Goal: Information Seeking & Learning: Learn about a topic

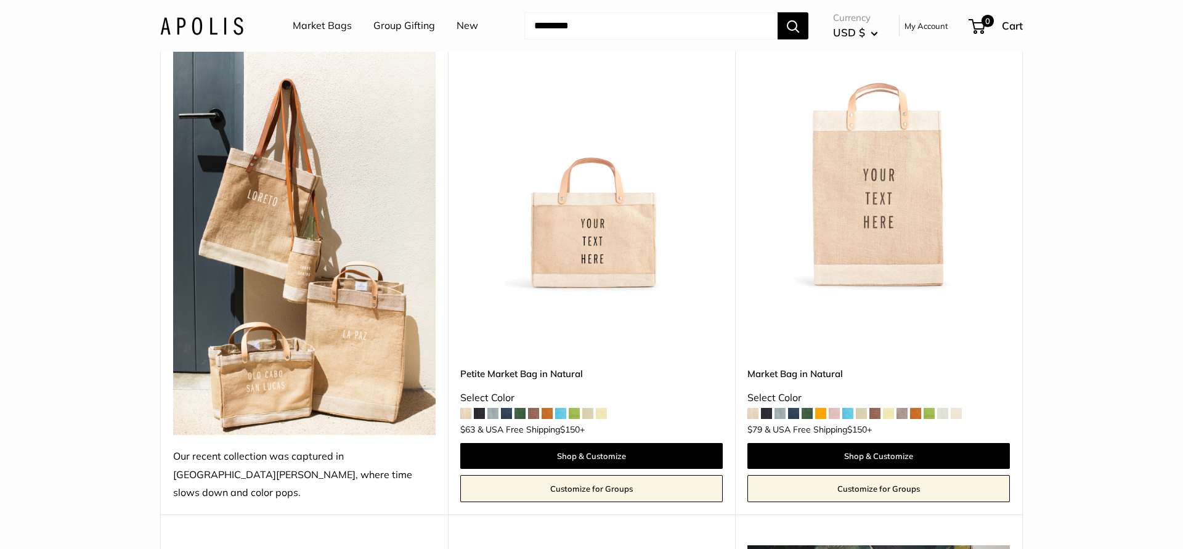
scroll to position [656, 0]
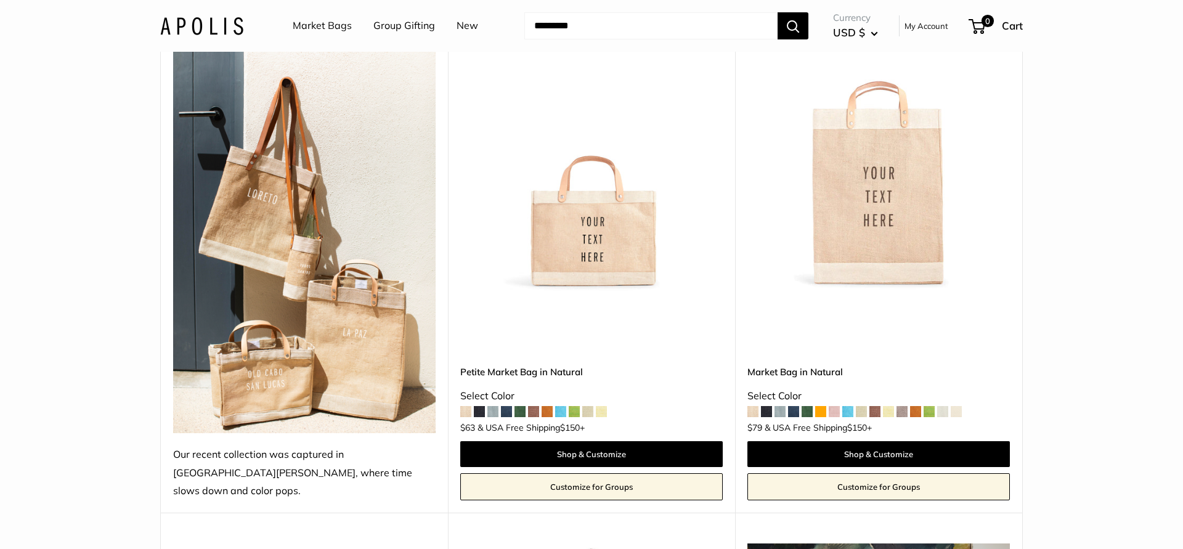
click at [0, 0] on img at bounding box center [0, 0] width 0 height 0
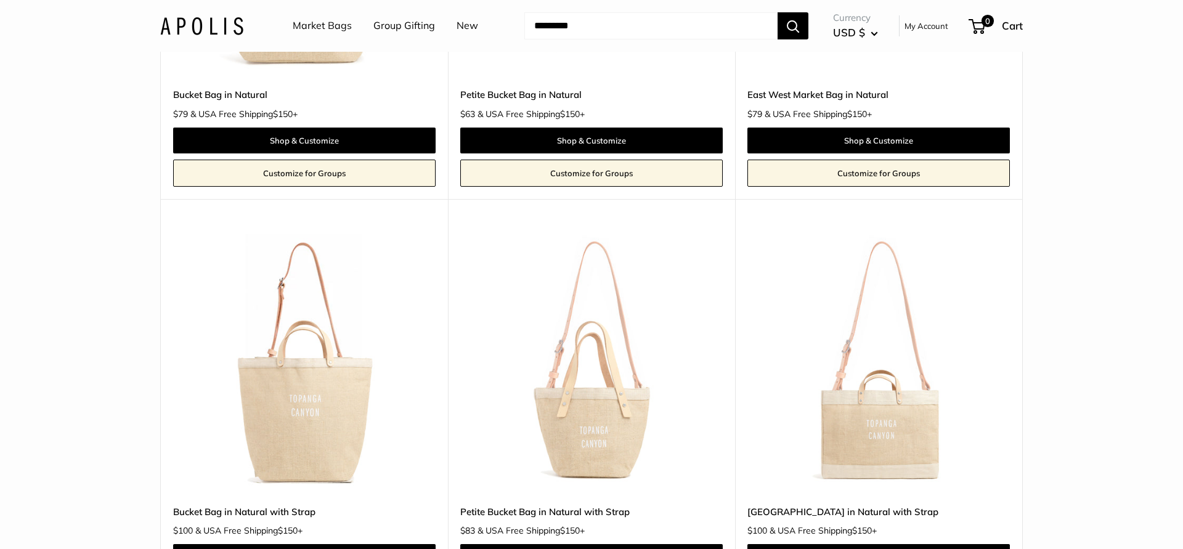
scroll to position [4179, 0]
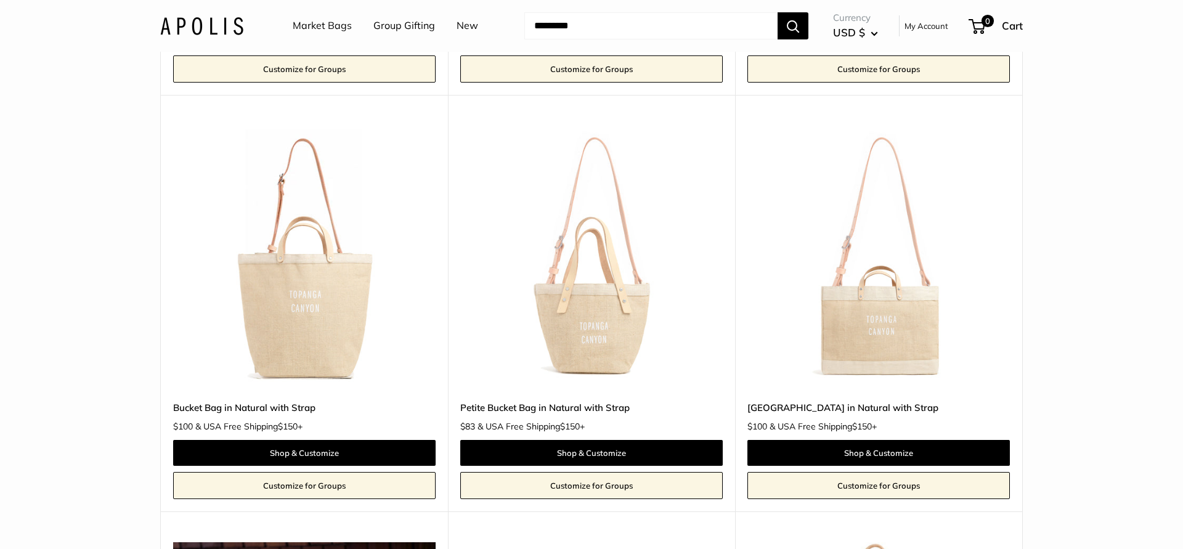
click at [0, 0] on img at bounding box center [0, 0] width 0 height 0
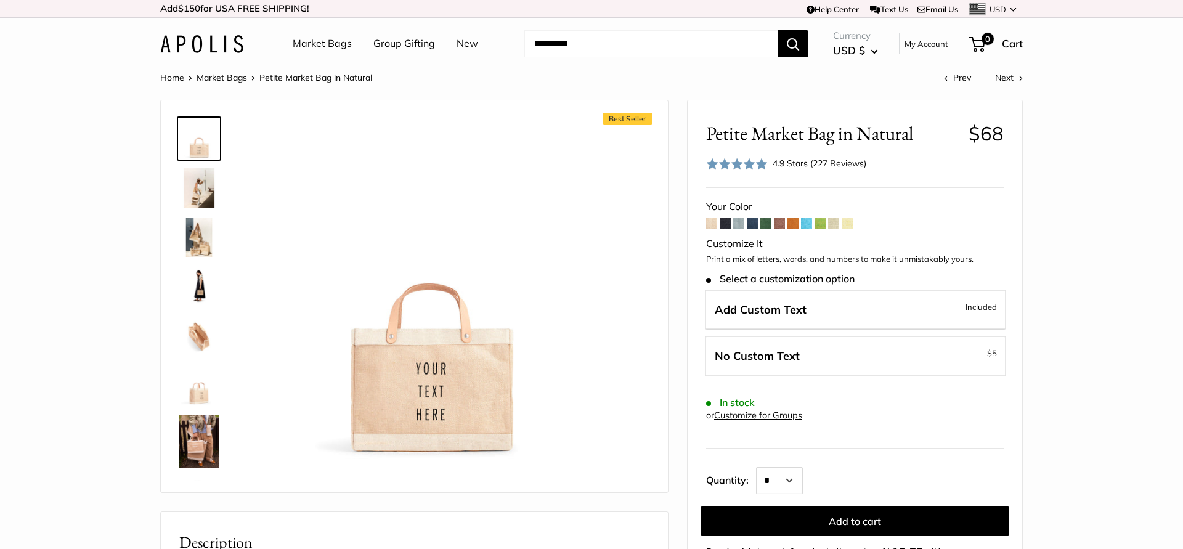
click at [182, 201] on img at bounding box center [198, 187] width 39 height 39
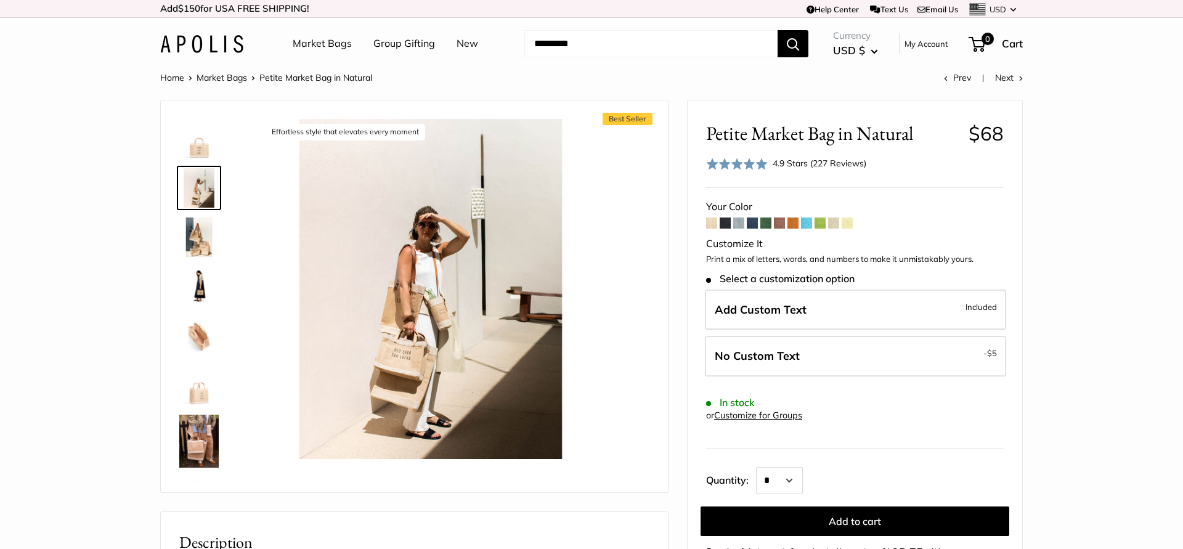
click at [190, 234] on img at bounding box center [198, 236] width 39 height 39
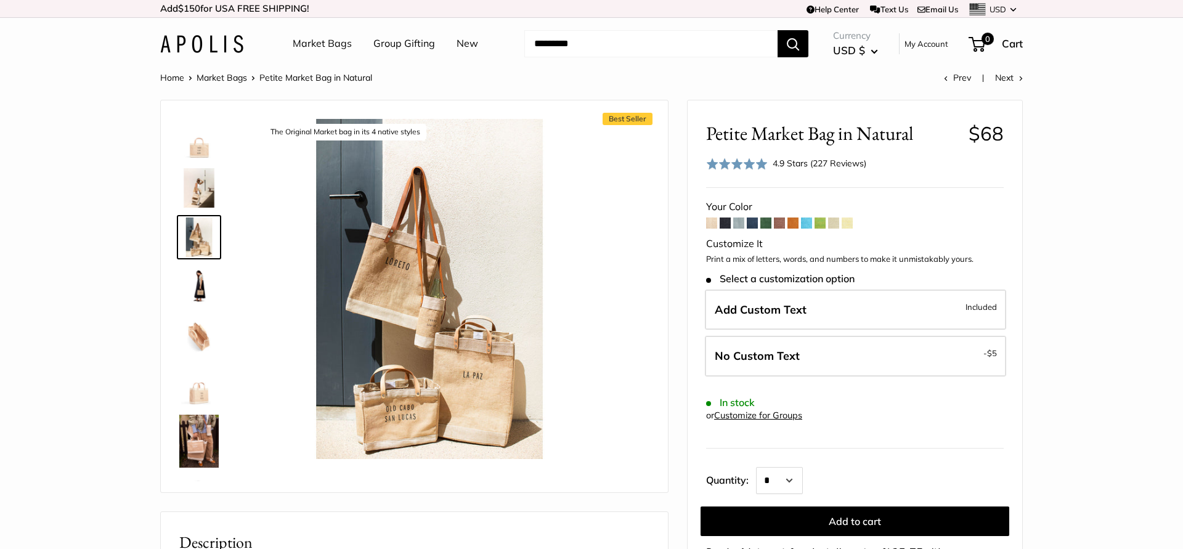
click at [195, 286] on img at bounding box center [198, 286] width 39 height 39
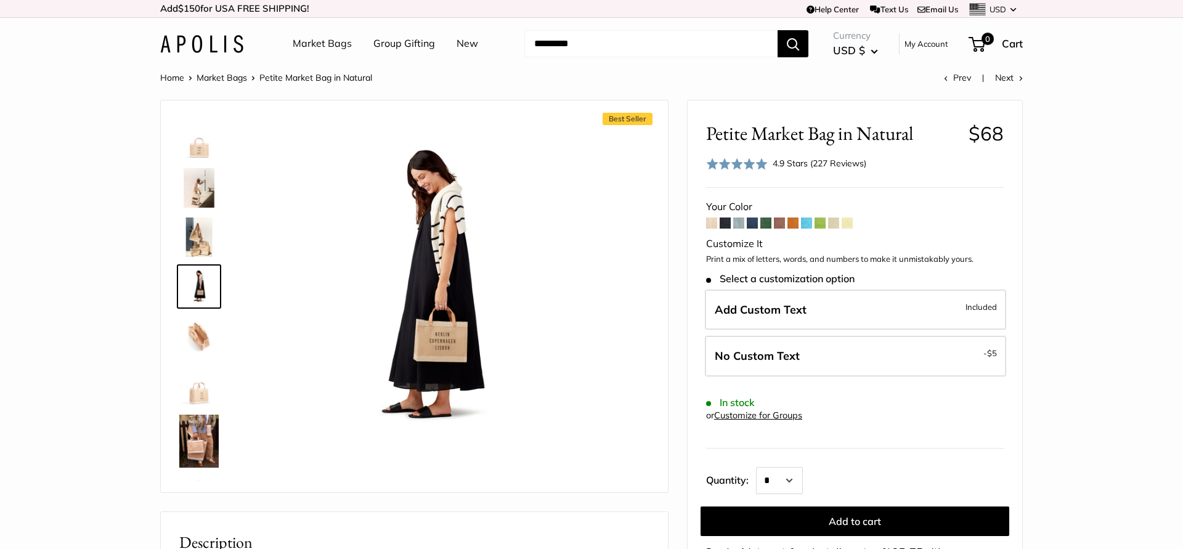
click at [192, 309] on div at bounding box center [203, 296] width 59 height 370
click at [195, 324] on img at bounding box center [198, 335] width 39 height 39
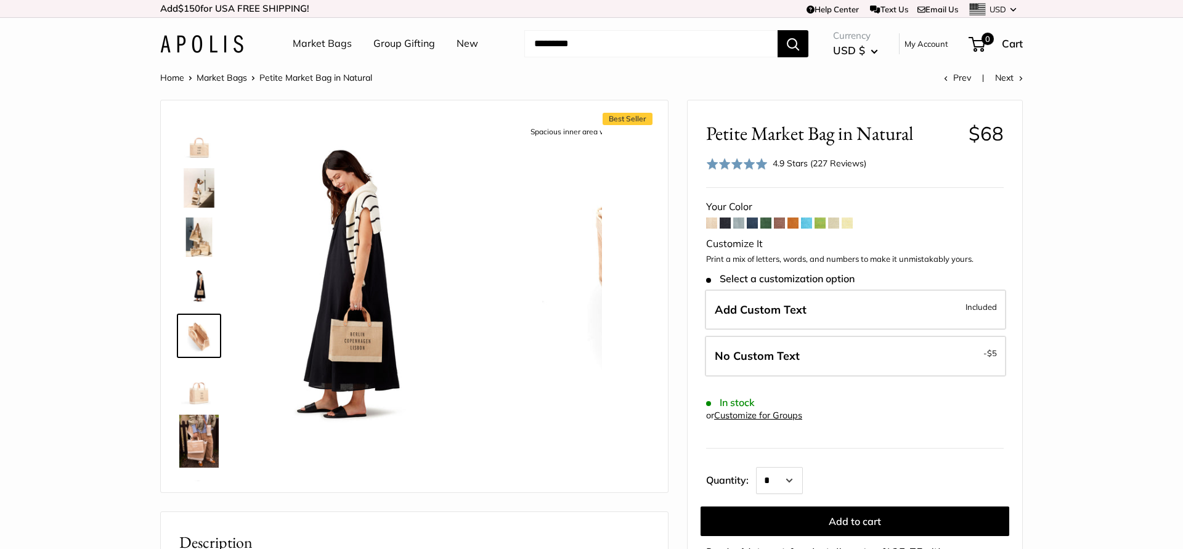
scroll to position [38, 0]
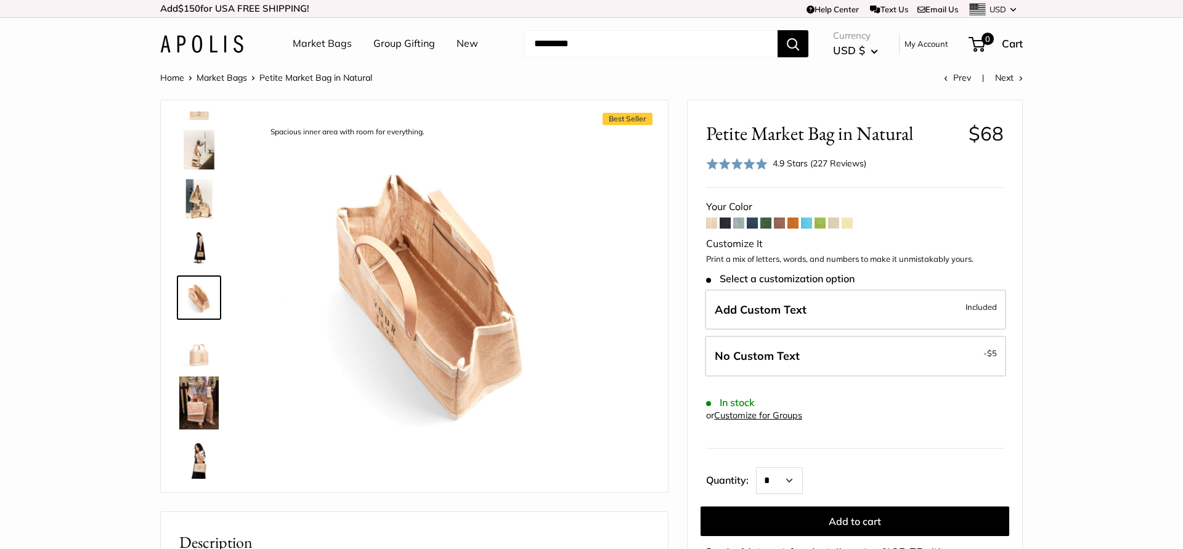
click at [196, 349] on img at bounding box center [198, 346] width 39 height 39
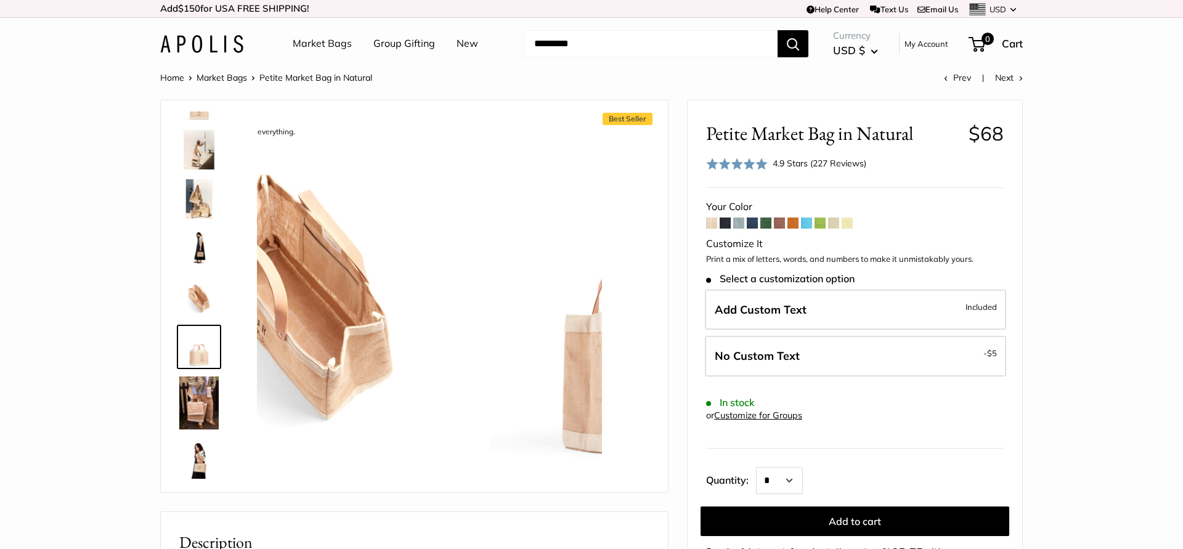
scroll to position [87, 0]
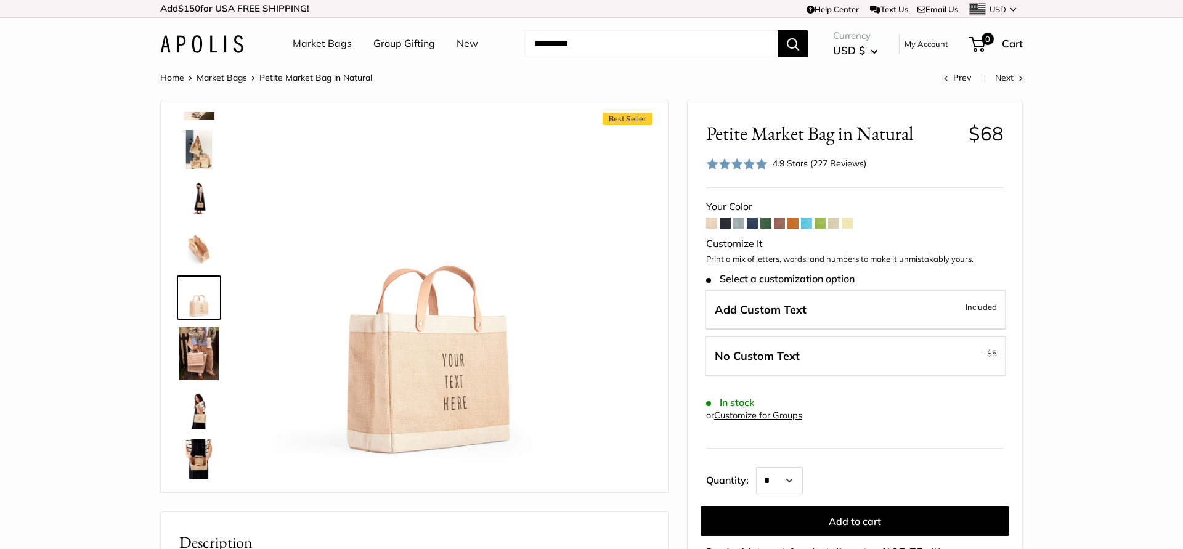
click at [200, 392] on img at bounding box center [198, 409] width 39 height 39
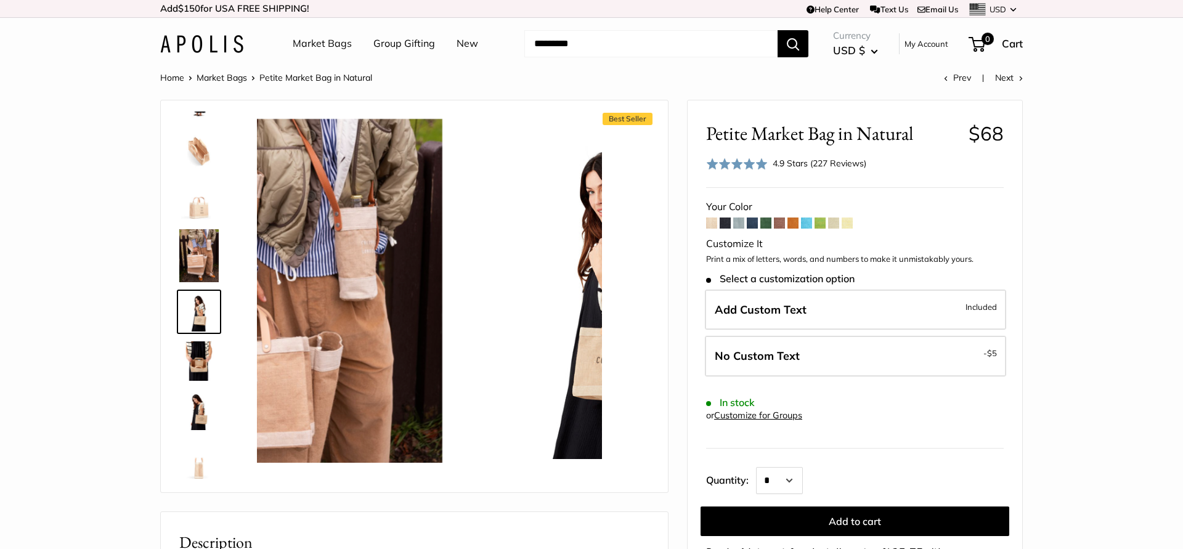
scroll to position [200, 0]
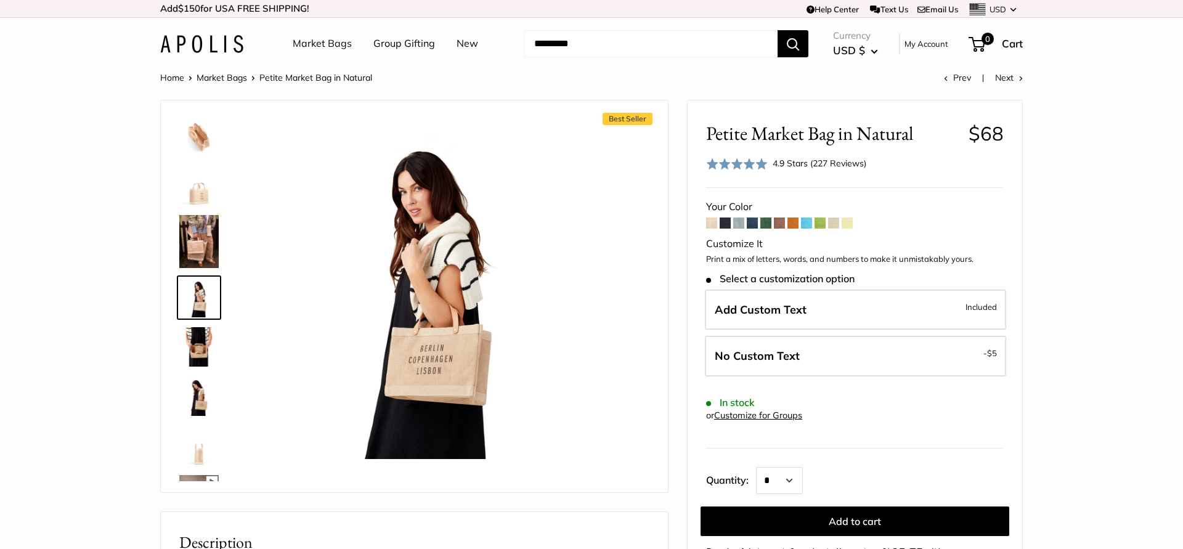
click at [199, 411] on img at bounding box center [198, 395] width 39 height 39
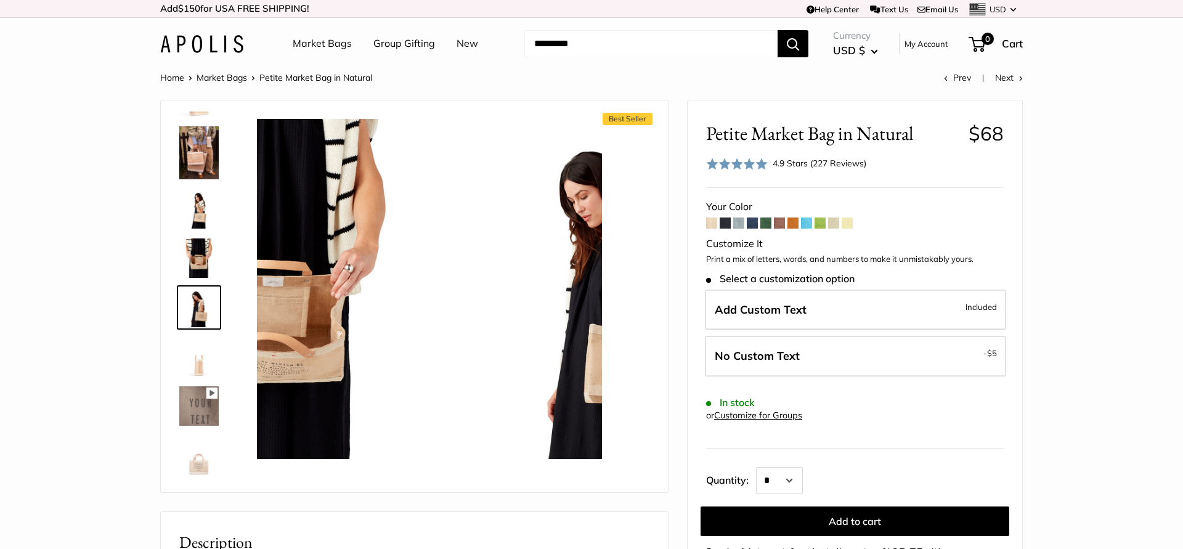
scroll to position [298, 0]
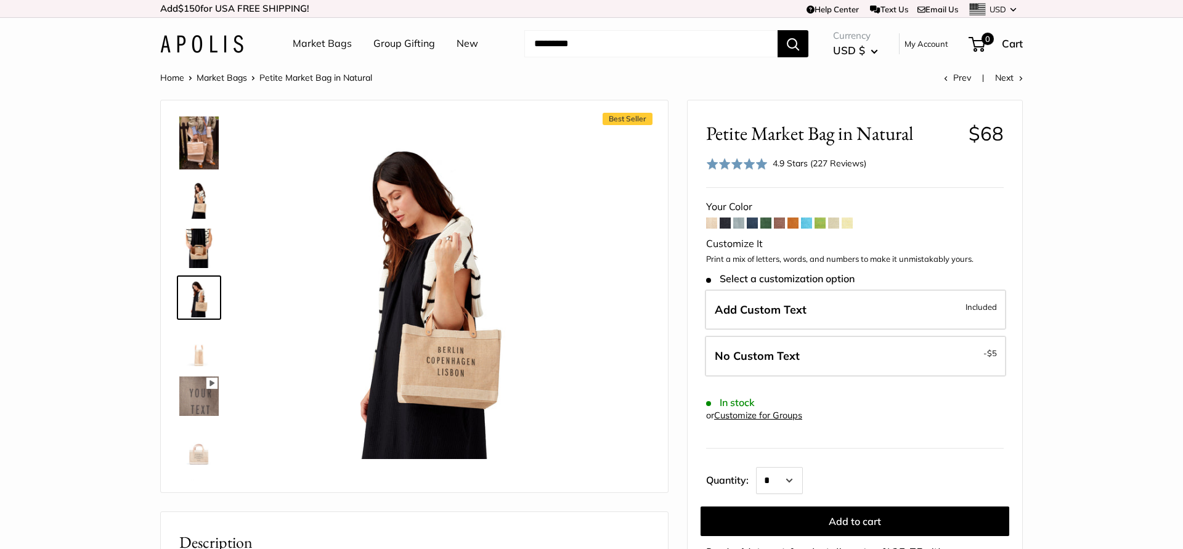
click at [197, 419] on div at bounding box center [203, 296] width 59 height 370
click at [197, 446] on img at bounding box center [198, 445] width 39 height 39
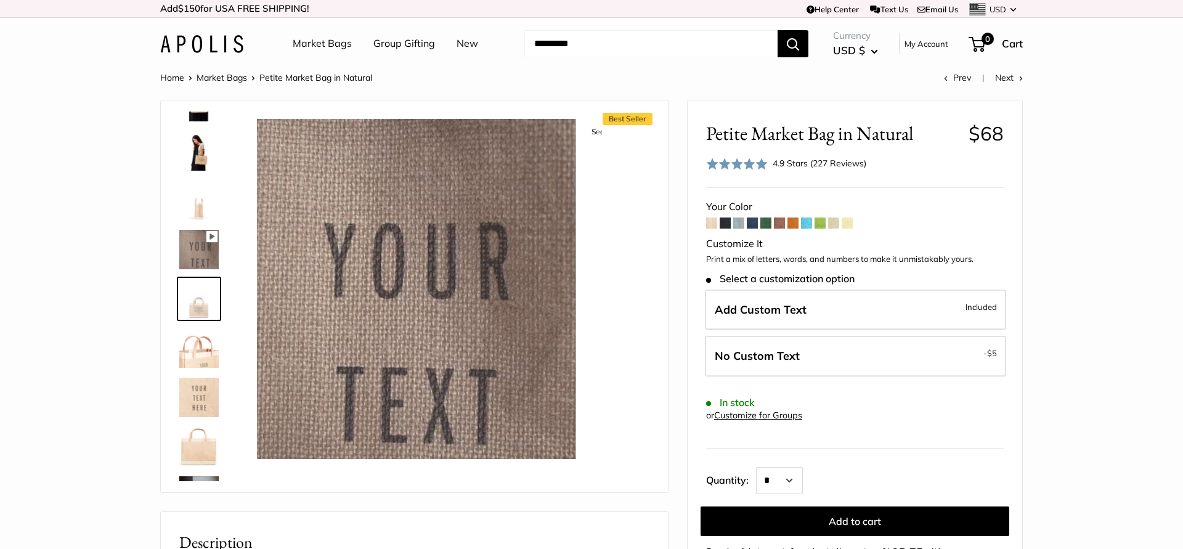
scroll to position [446, 0]
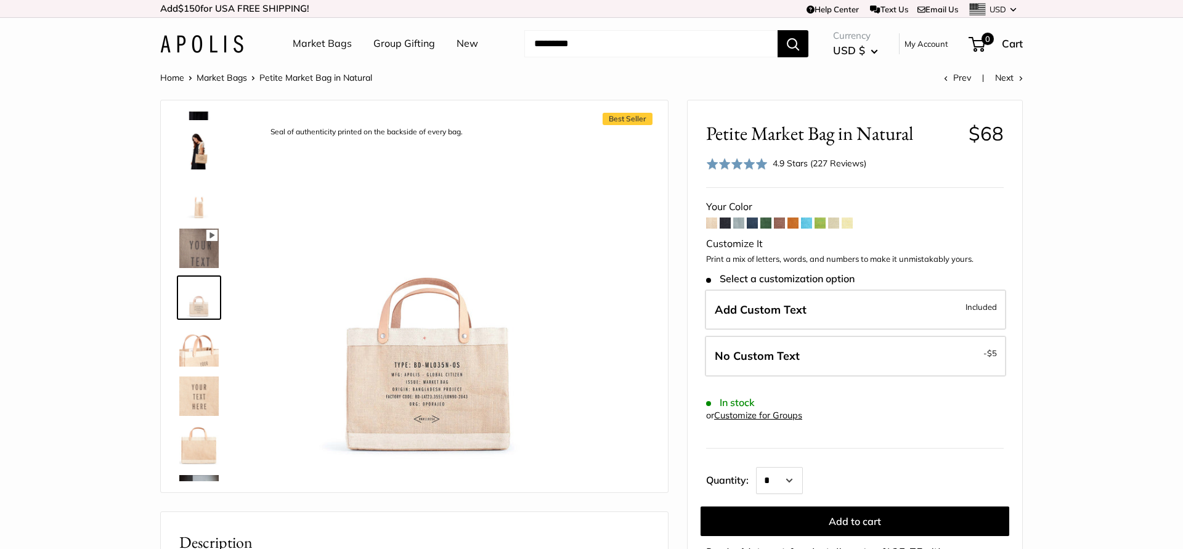
click at [843, 164] on div "4.9 Stars (227 Reviews)" at bounding box center [819, 163] width 94 height 14
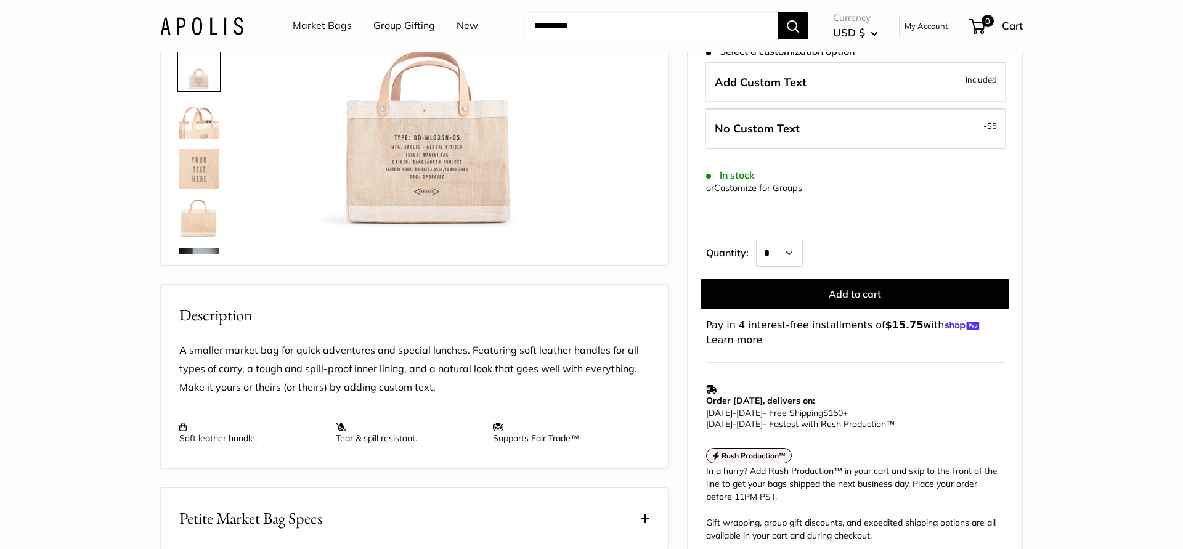
scroll to position [2096, 0]
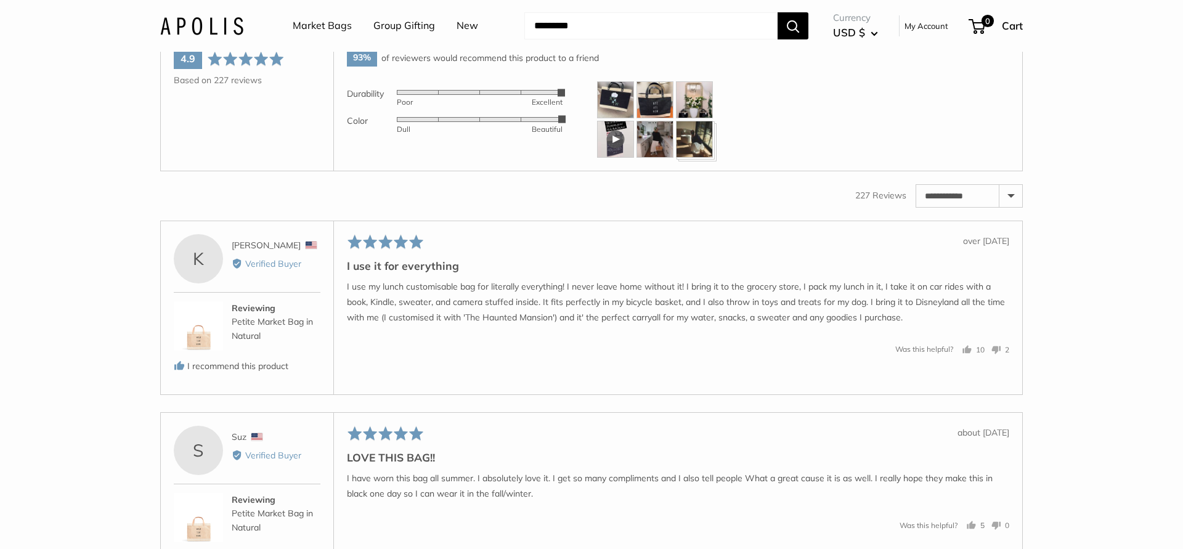
click at [619, 118] on img at bounding box center [615, 99] width 37 height 37
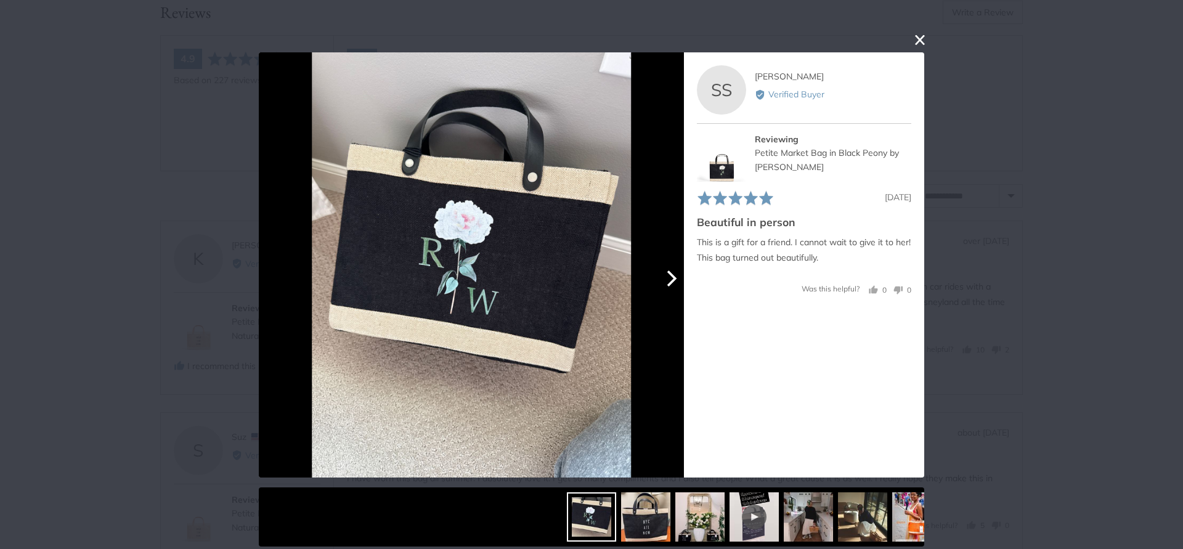
click at [672, 280] on icon "Next" at bounding box center [670, 278] width 16 height 16
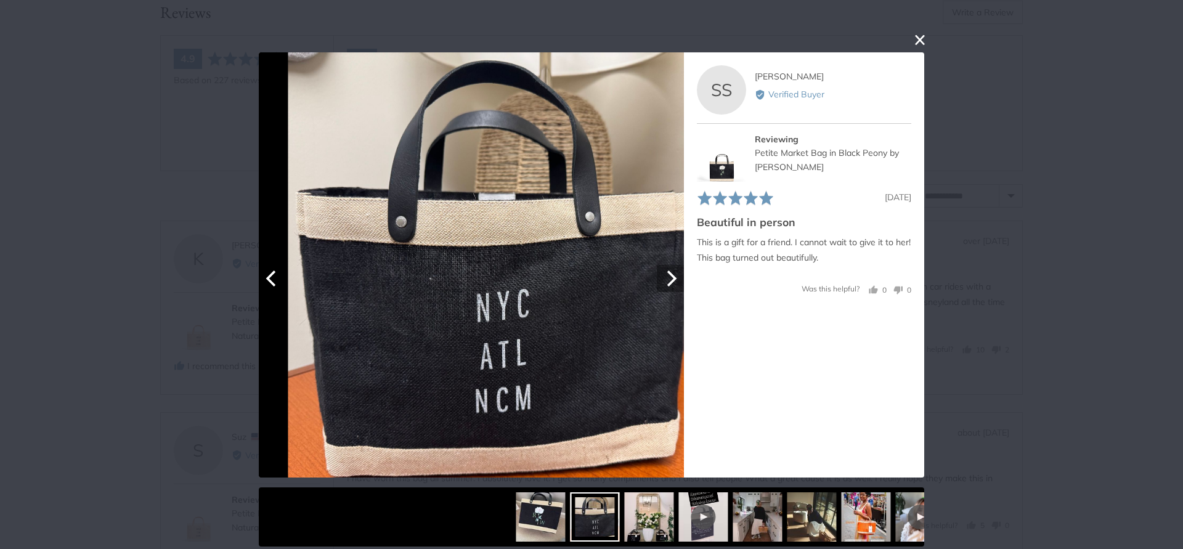
click at [672, 280] on icon "Next" at bounding box center [670, 278] width 16 height 16
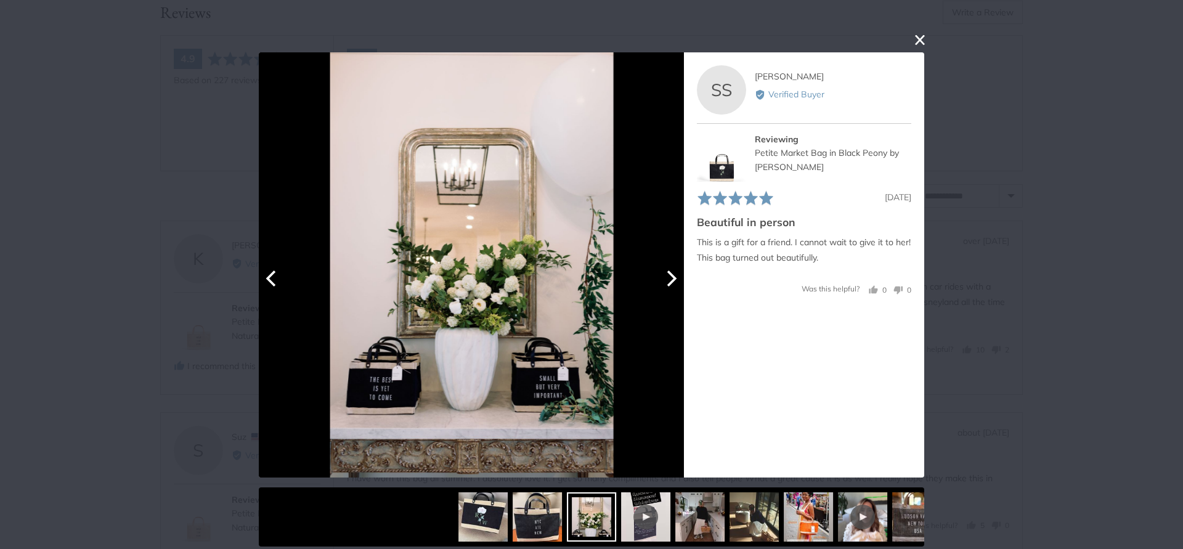
click at [672, 280] on icon "Next" at bounding box center [670, 278] width 16 height 16
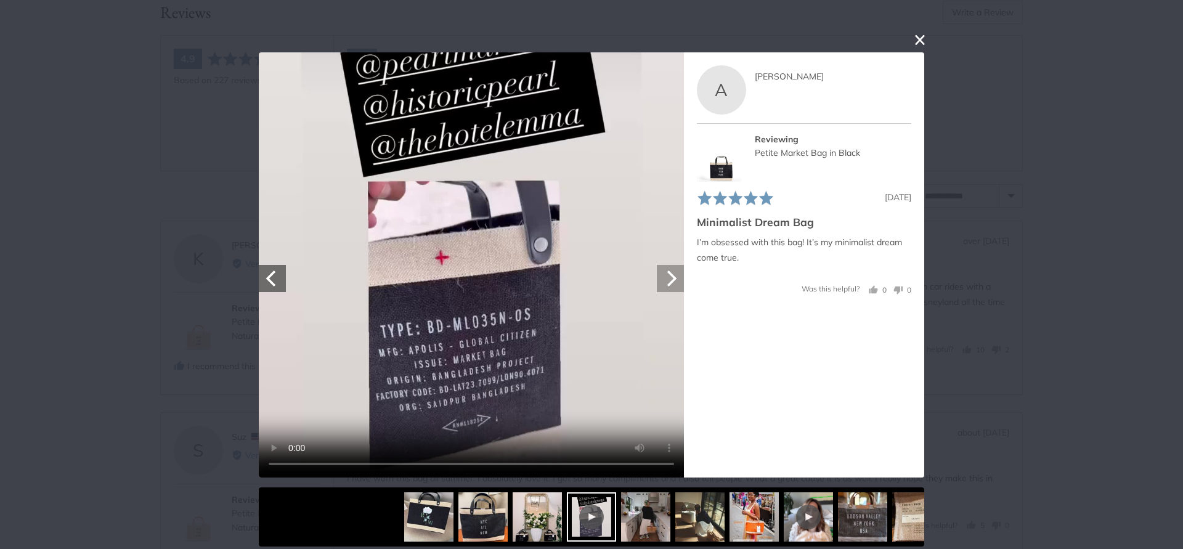
click at [672, 280] on icon "Next" at bounding box center [670, 278] width 16 height 16
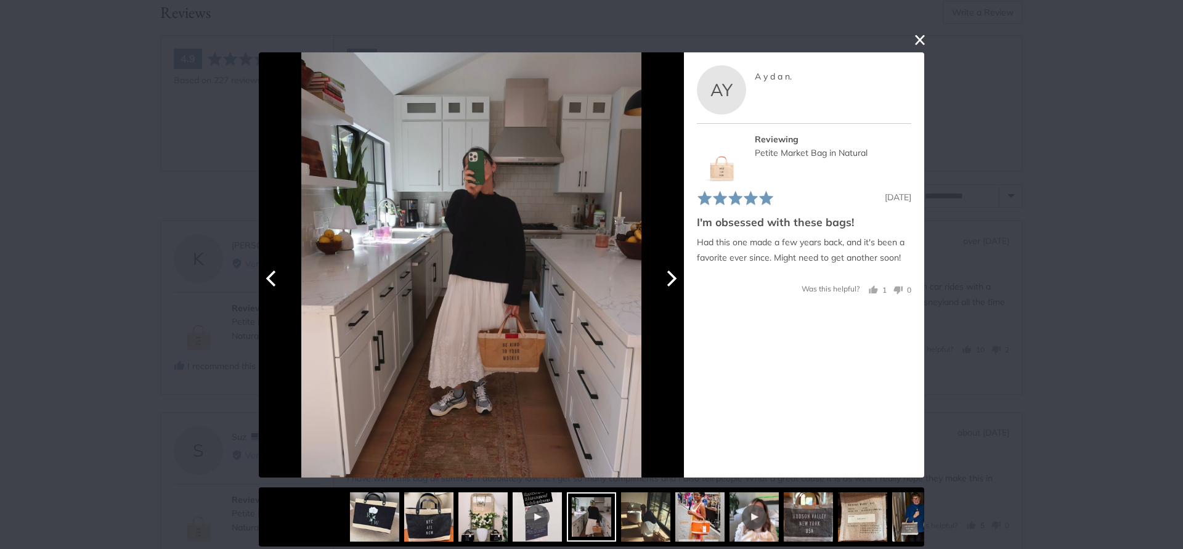
click at [672, 280] on icon "Next" at bounding box center [670, 278] width 16 height 16
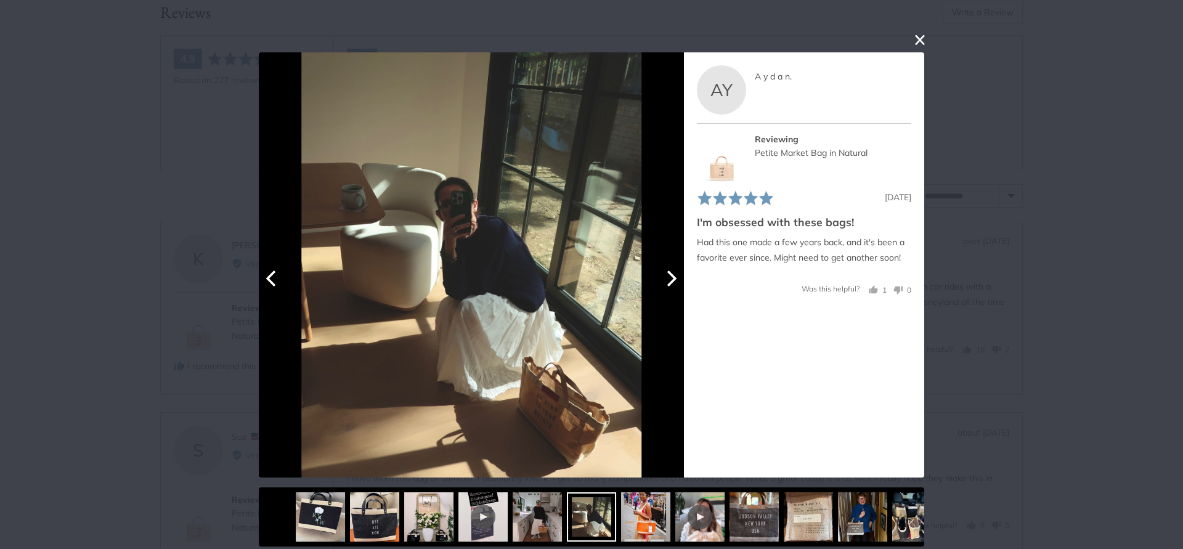
click at [672, 280] on icon "Next" at bounding box center [670, 278] width 16 height 16
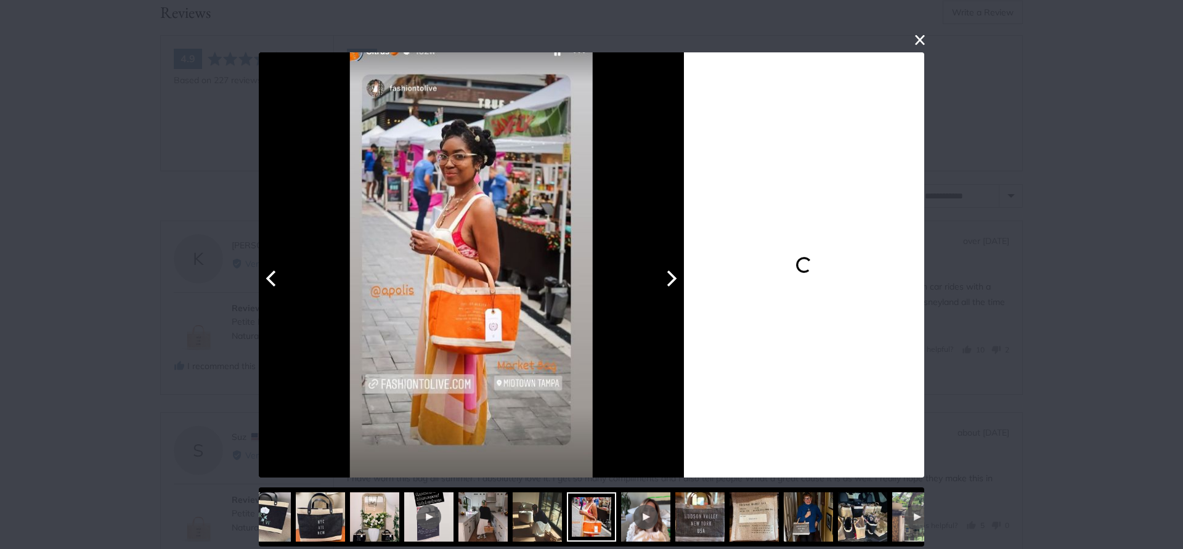
click at [672, 280] on icon "Next" at bounding box center [670, 278] width 16 height 16
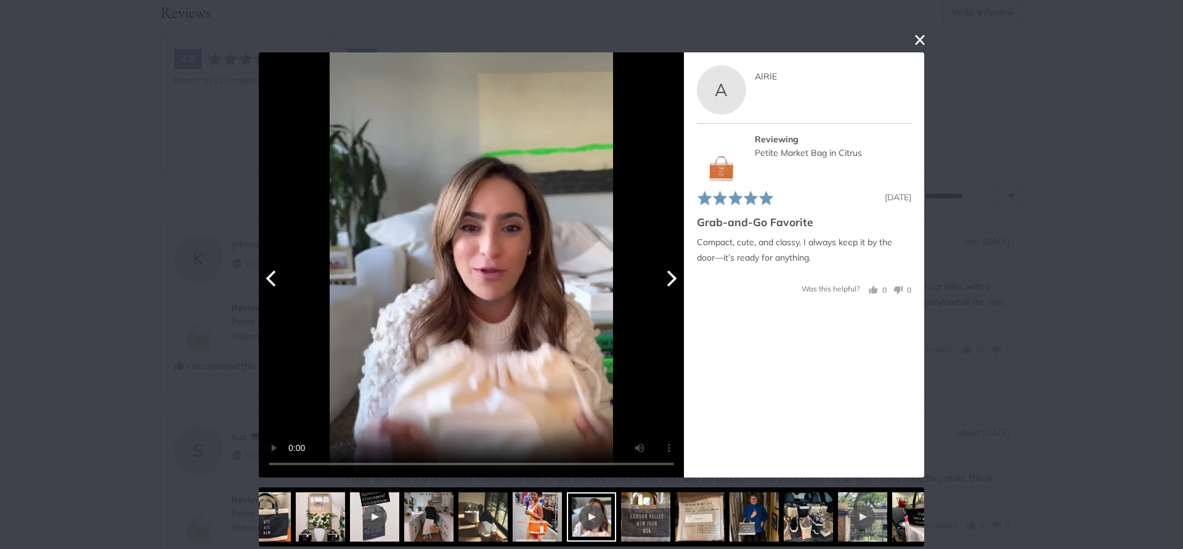
click at [672, 280] on icon "Next" at bounding box center [670, 278] width 16 height 16
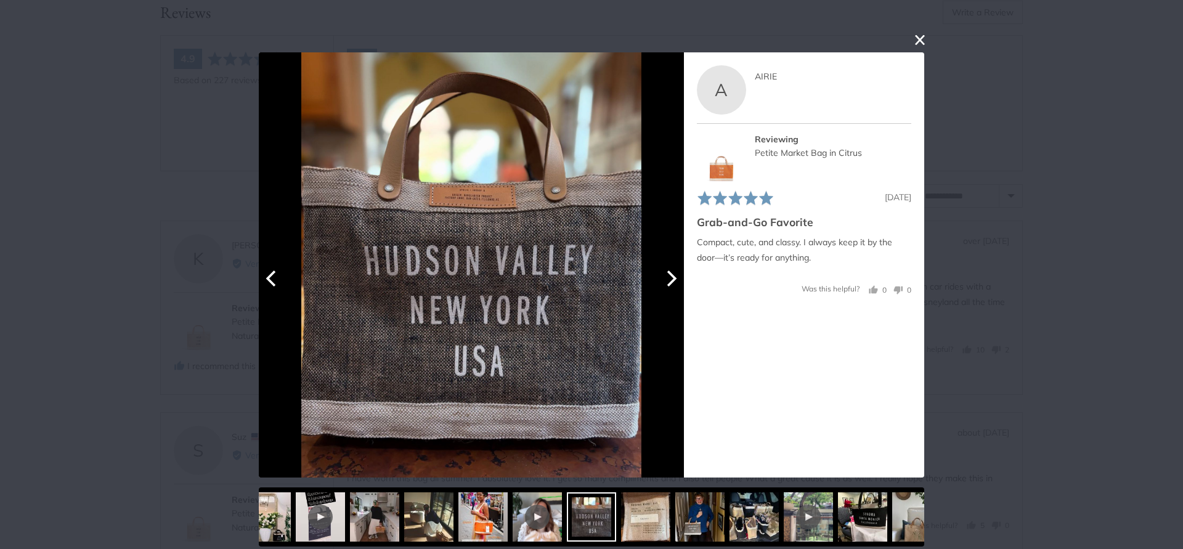
click at [672, 280] on icon "Next" at bounding box center [670, 278] width 16 height 16
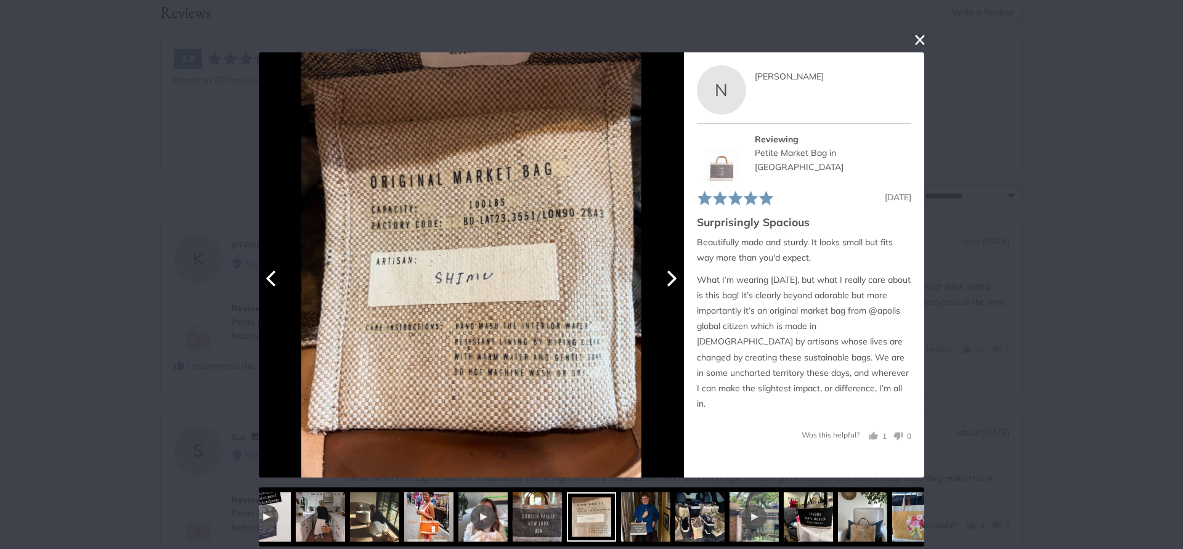
click at [672, 280] on icon "Next" at bounding box center [670, 278] width 16 height 16
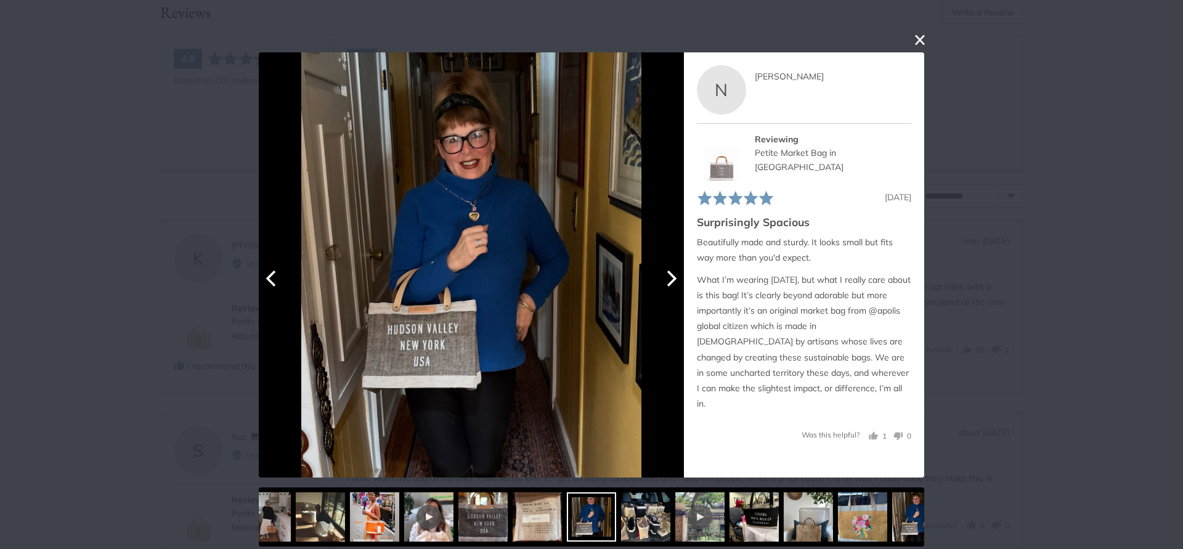
click at [672, 280] on icon "Next" at bounding box center [670, 278] width 16 height 16
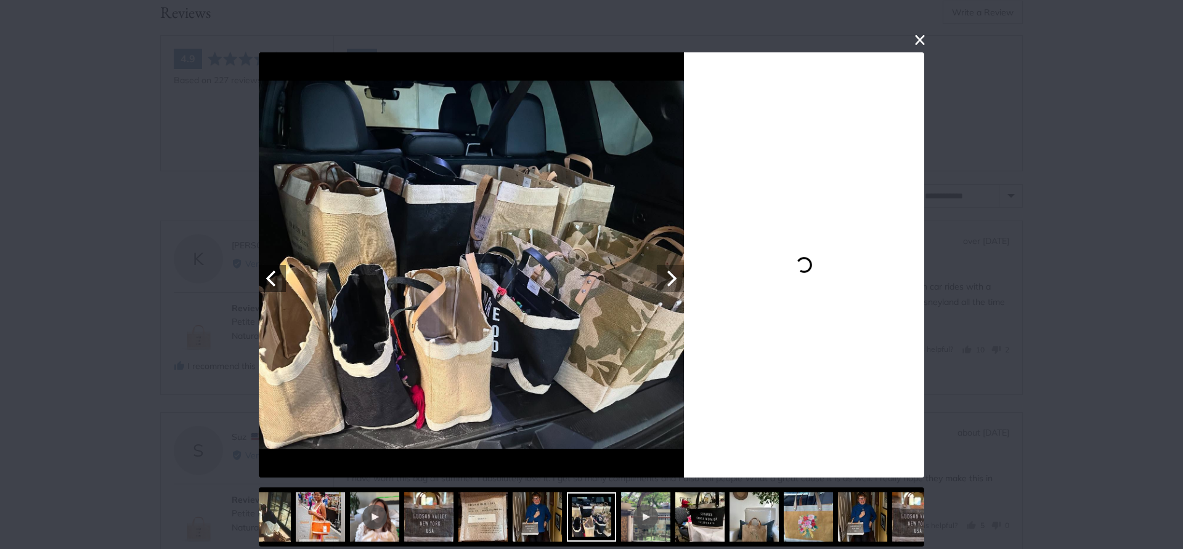
click at [672, 280] on icon "Next" at bounding box center [670, 278] width 16 height 16
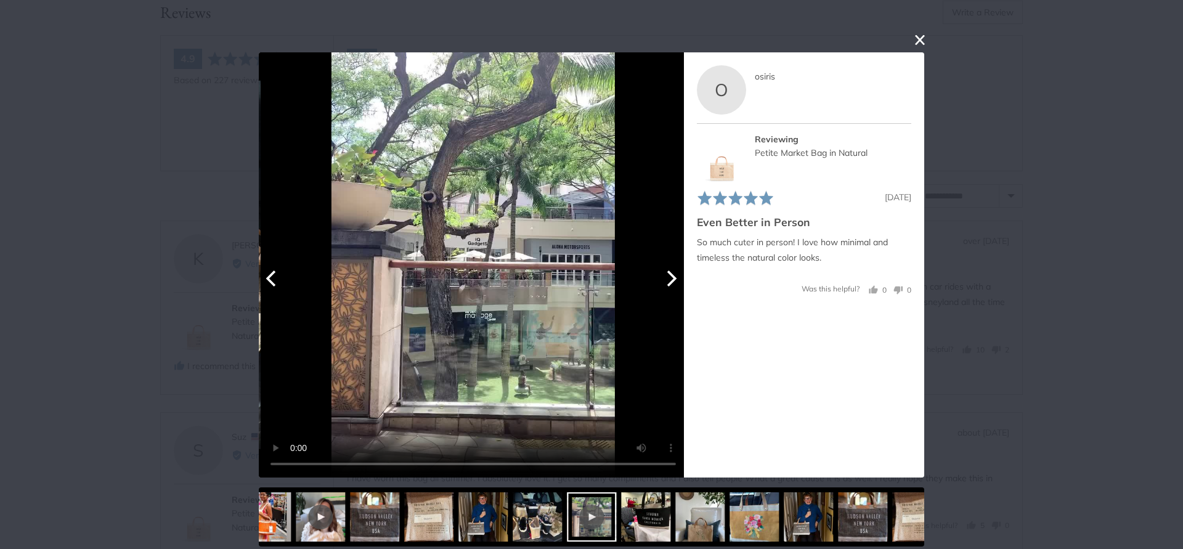
click at [672, 280] on icon "Next" at bounding box center [670, 278] width 16 height 16
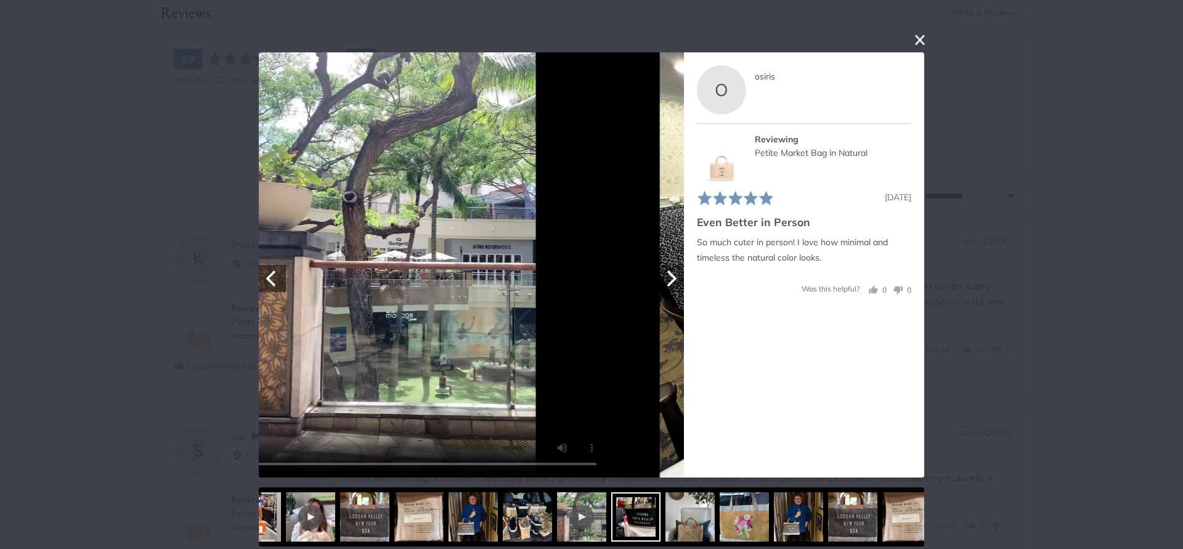
click at [672, 280] on icon "Next" at bounding box center [670, 278] width 16 height 16
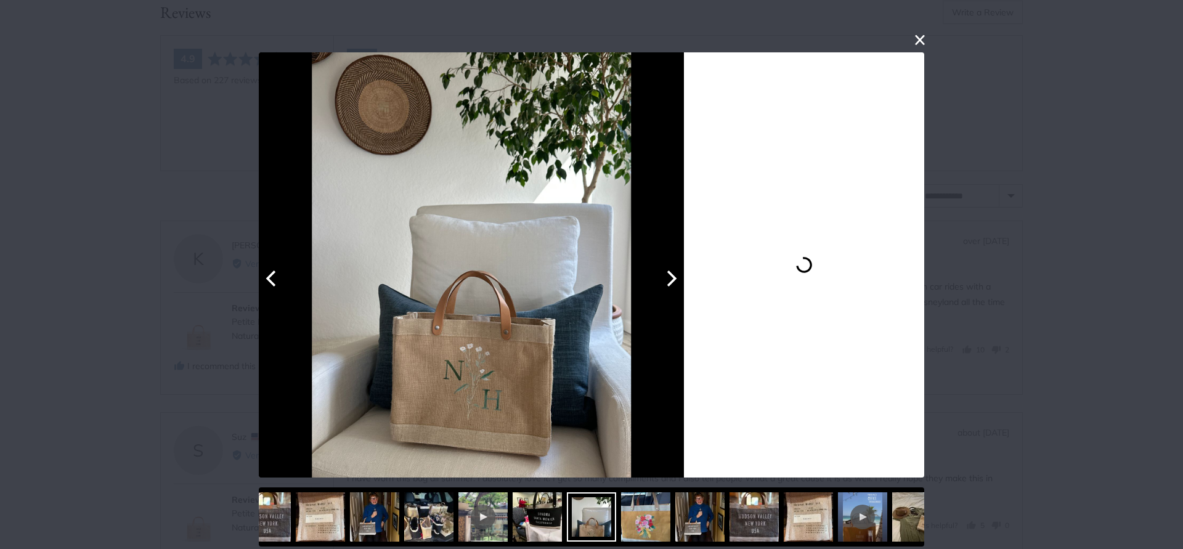
click at [672, 280] on icon "Next" at bounding box center [670, 278] width 16 height 16
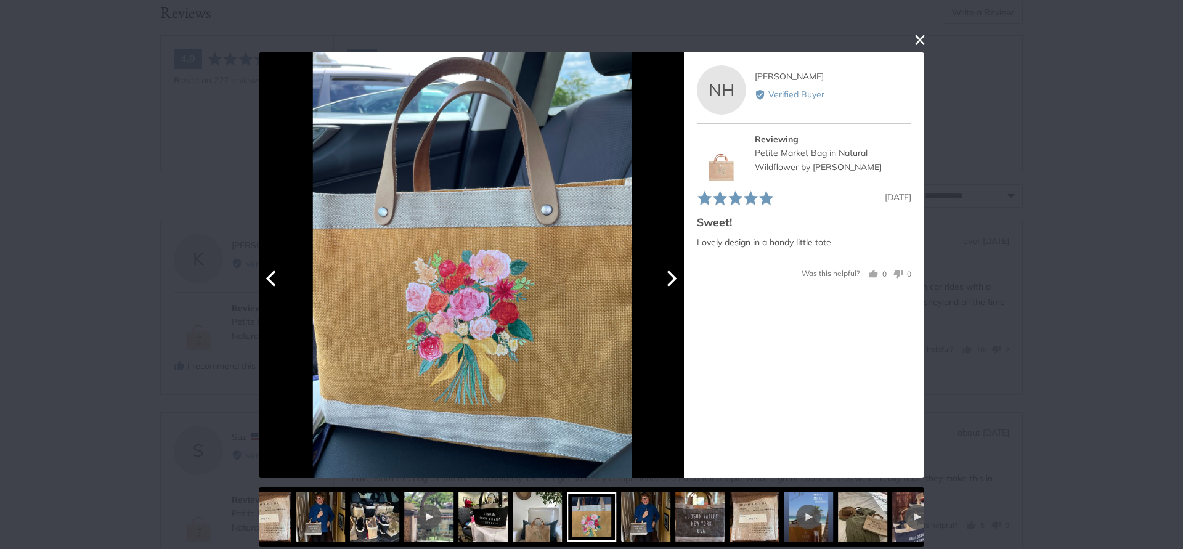
click at [672, 280] on icon "Next" at bounding box center [670, 278] width 16 height 16
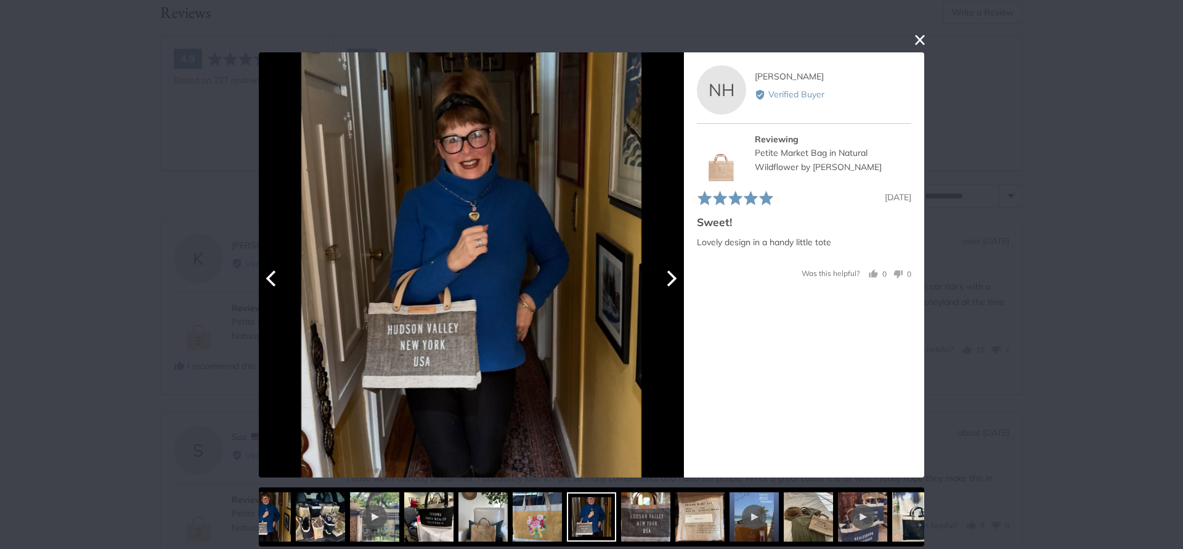
click at [672, 280] on icon "Next" at bounding box center [670, 278] width 16 height 16
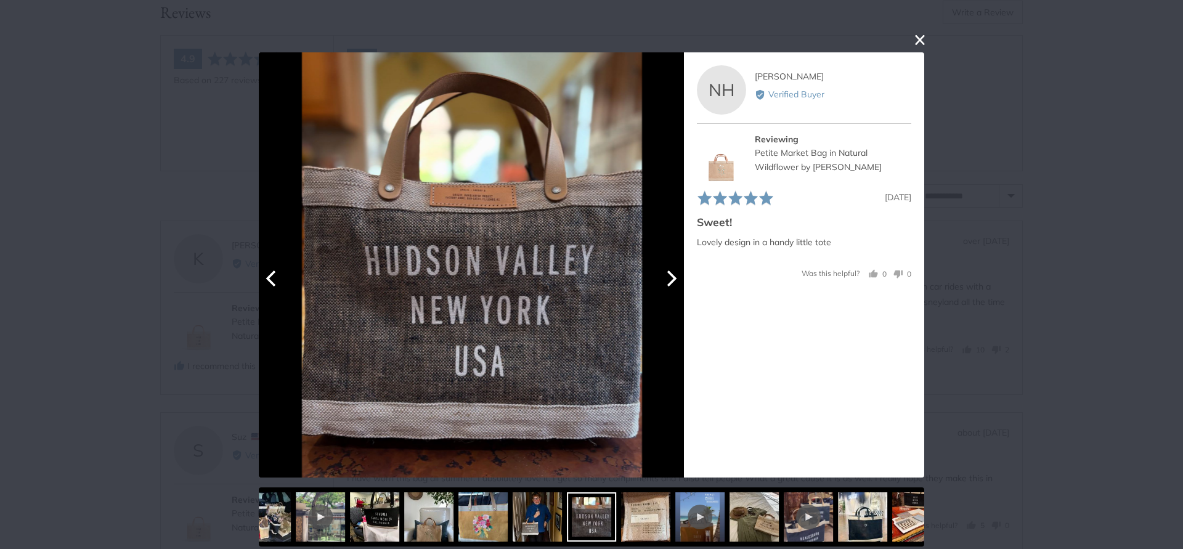
click at [672, 280] on icon "Next" at bounding box center [670, 278] width 16 height 16
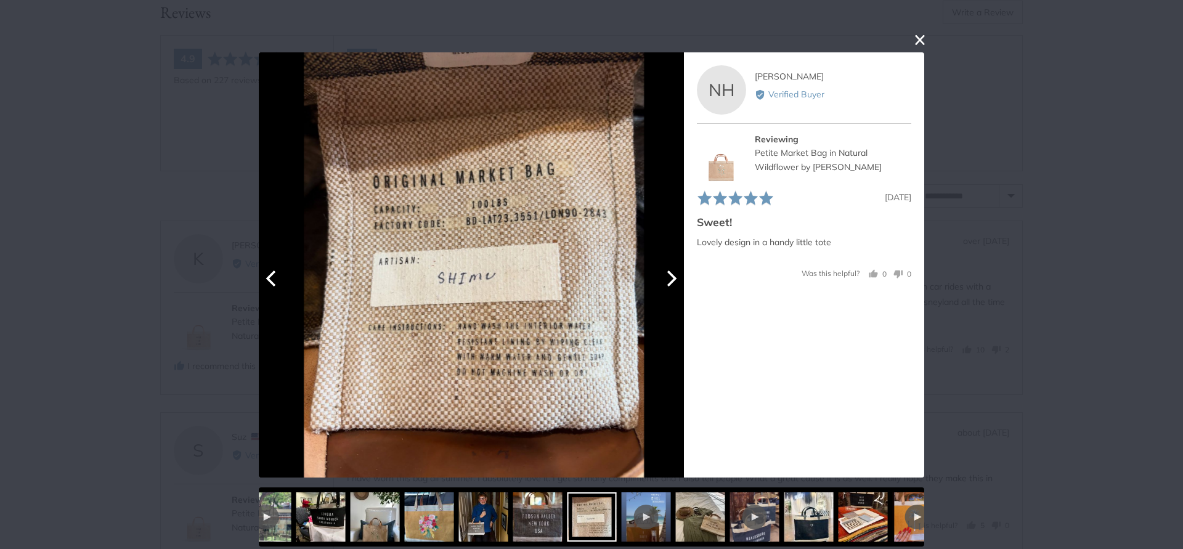
click at [672, 280] on icon "Next" at bounding box center [670, 278] width 16 height 16
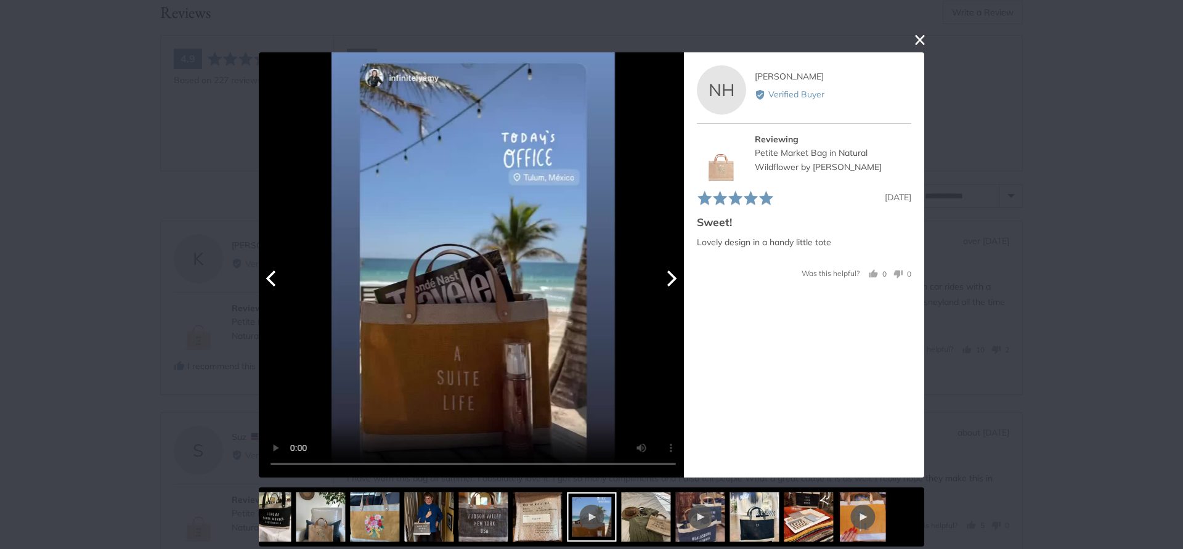
click at [672, 280] on icon "Next" at bounding box center [670, 278] width 16 height 16
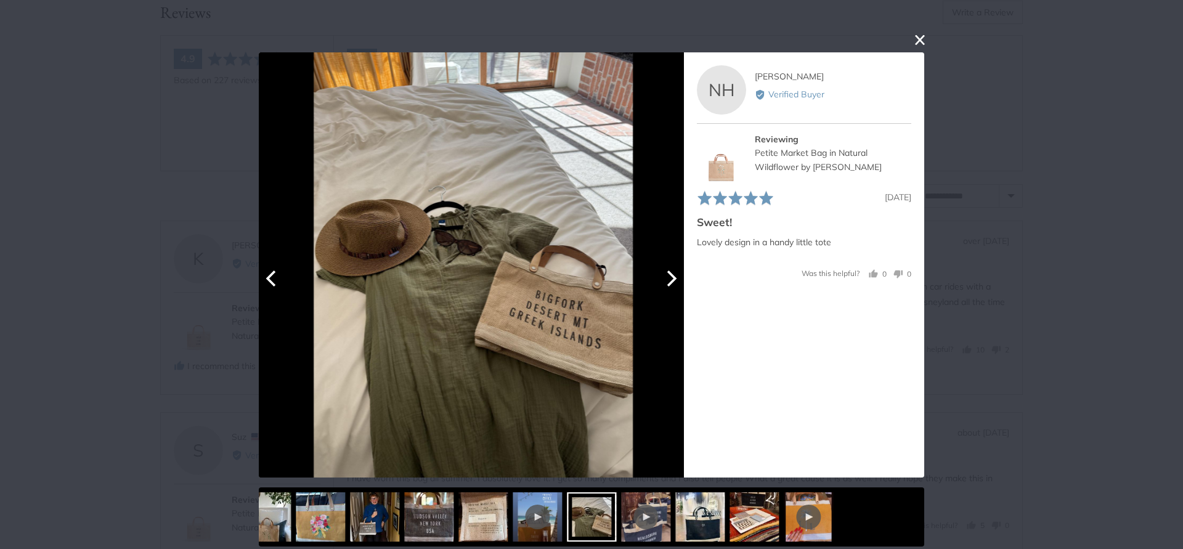
click at [672, 280] on icon "Next" at bounding box center [670, 278] width 16 height 16
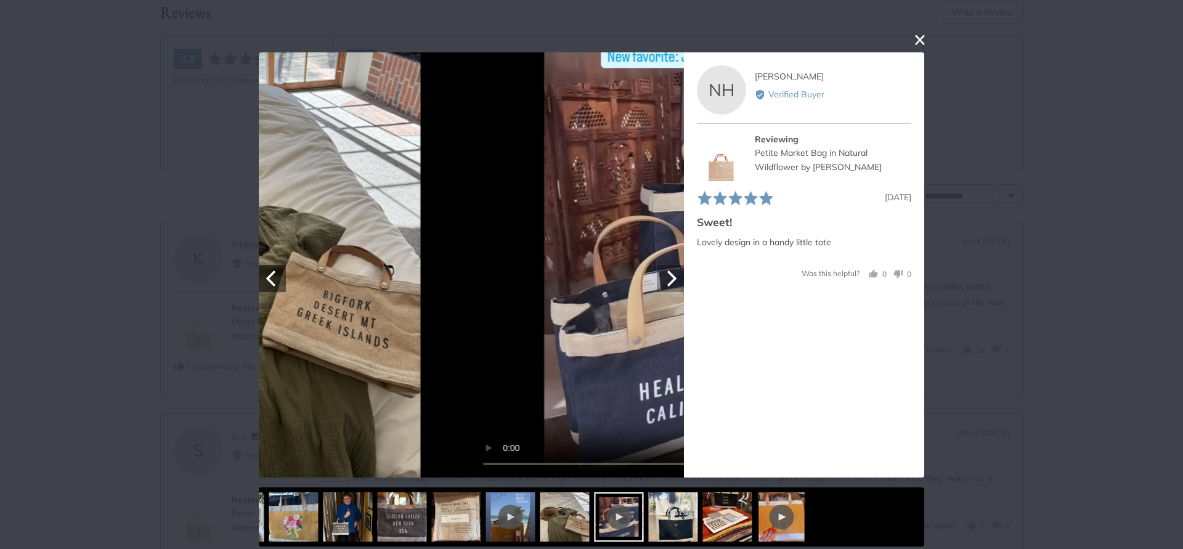
click at [672, 280] on icon "Next" at bounding box center [670, 278] width 16 height 16
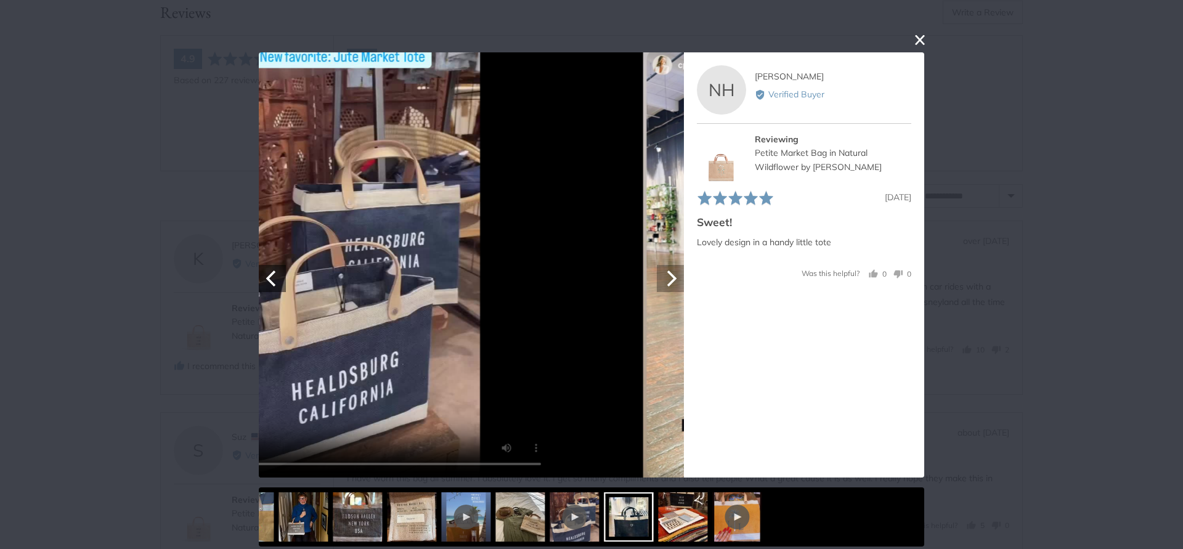
click at [672, 280] on icon "Next" at bounding box center [670, 278] width 16 height 16
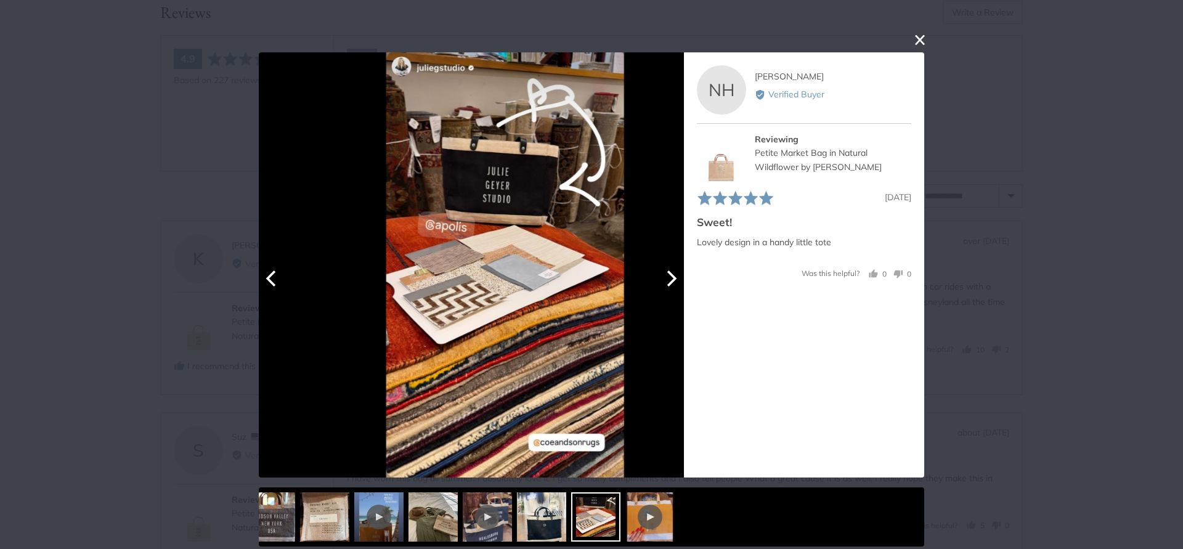
click at [672, 280] on icon "Next" at bounding box center [670, 278] width 16 height 16
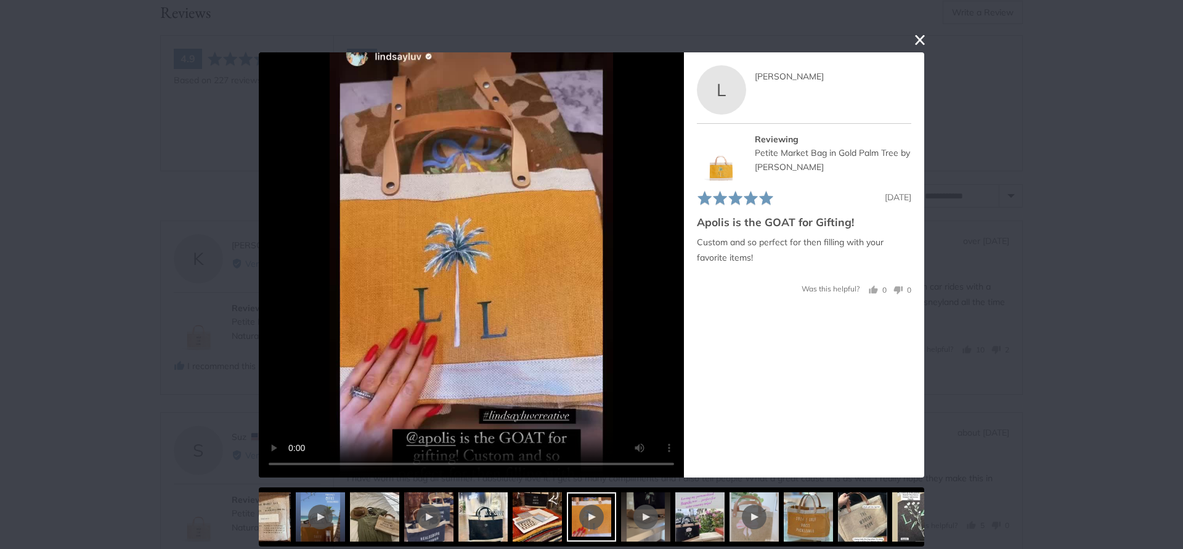
click at [925, 36] on button "close this modal window" at bounding box center [919, 39] width 15 height 15
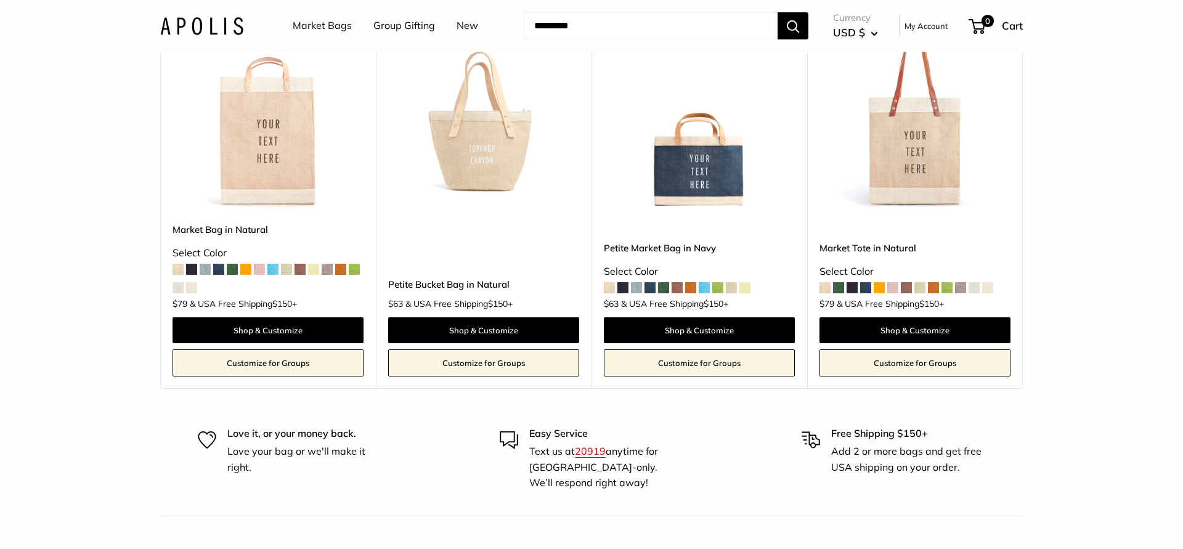
scroll to position [3443, 0]
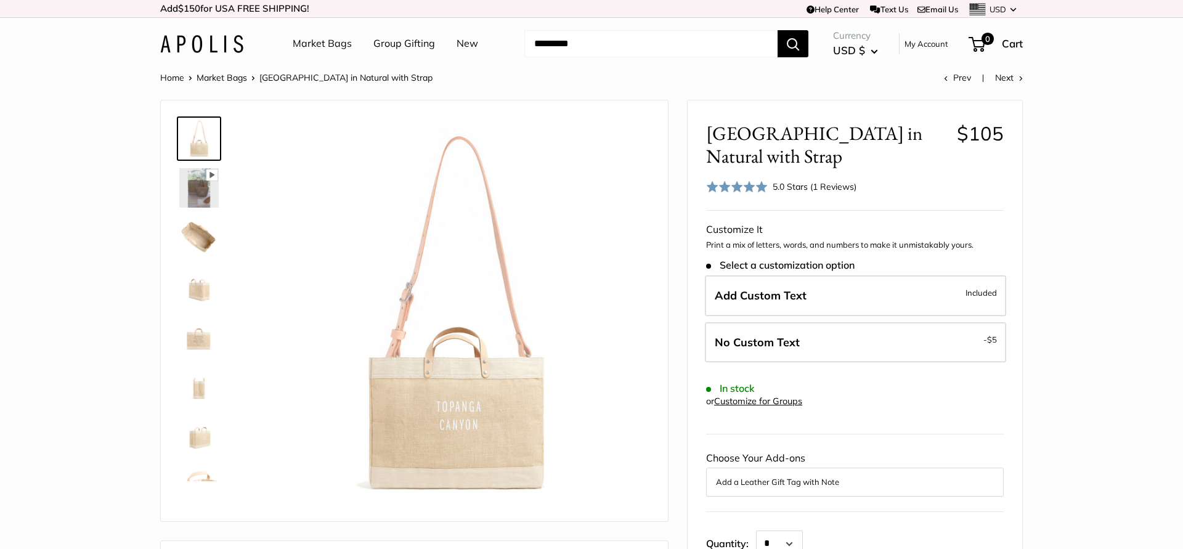
click at [204, 234] on img at bounding box center [198, 236] width 39 height 39
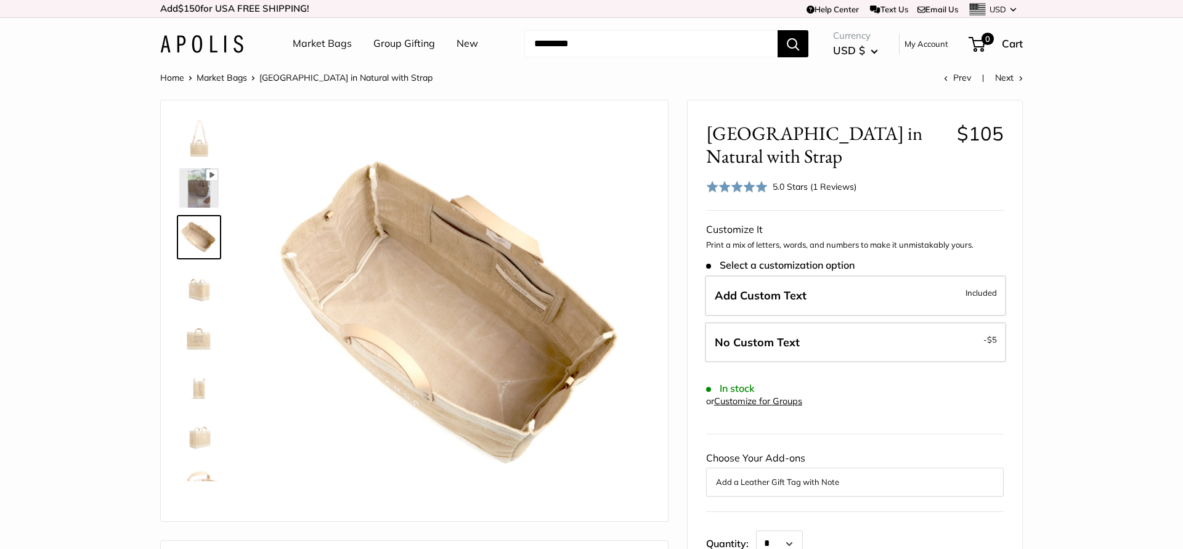
click at [204, 293] on img at bounding box center [198, 286] width 39 height 39
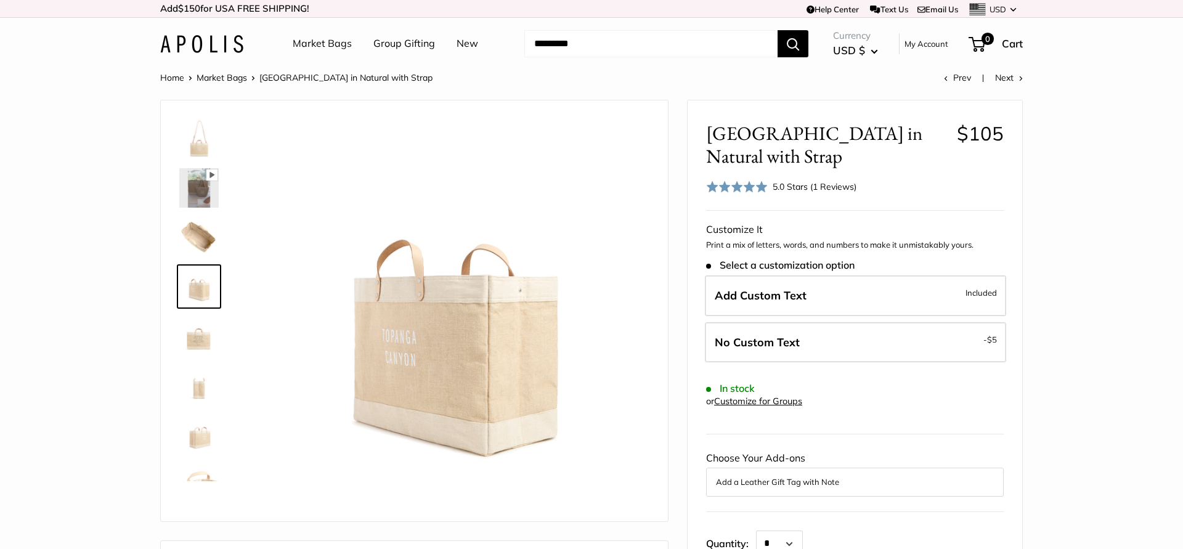
click at [204, 338] on img at bounding box center [198, 335] width 39 height 39
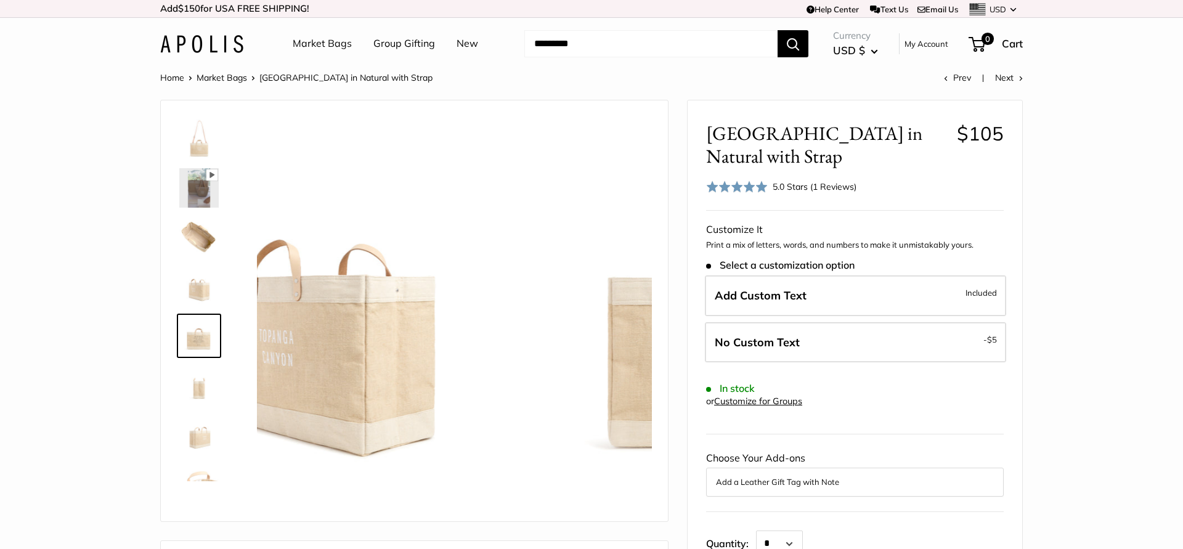
scroll to position [30, 0]
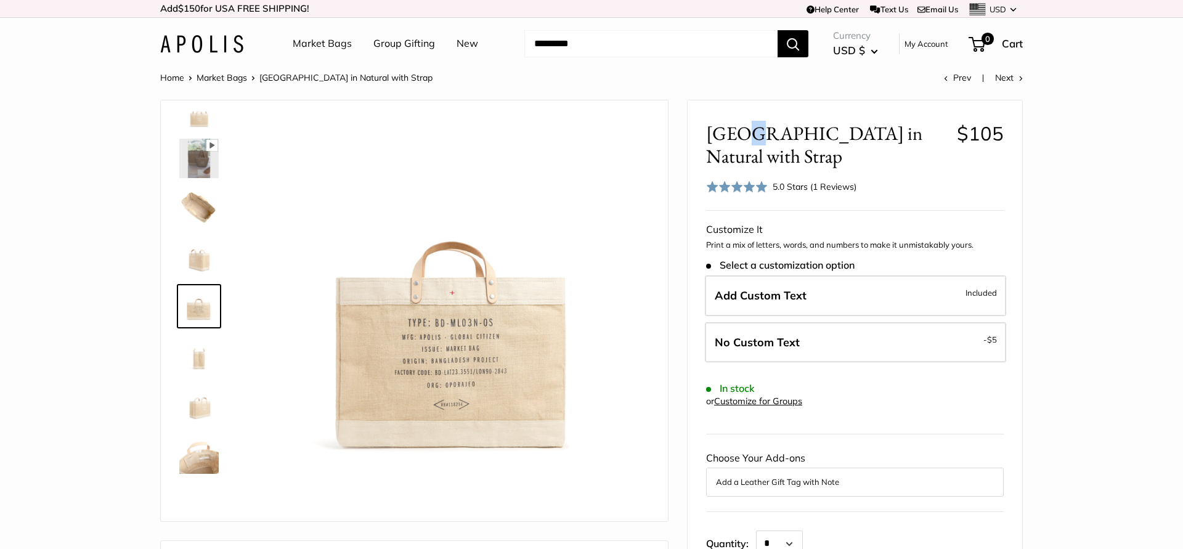
drag, startPoint x: 735, startPoint y: 136, endPoint x: 753, endPoint y: 137, distance: 17.3
click at [746, 137] on span "[GEOGRAPHIC_DATA] in Natural with Strap" at bounding box center [826, 145] width 241 height 46
click at [819, 148] on span "[GEOGRAPHIC_DATA] in Natural with Strap" at bounding box center [826, 145] width 241 height 46
click at [789, 197] on div "East West Bag in Natural with Strap $105 Rated 5.0 out of 5 5.0 Stars (1 Review…" at bounding box center [854, 475] width 334 height 750
click at [789, 192] on div "5.0 Stars (1 Reviews)" at bounding box center [814, 187] width 84 height 14
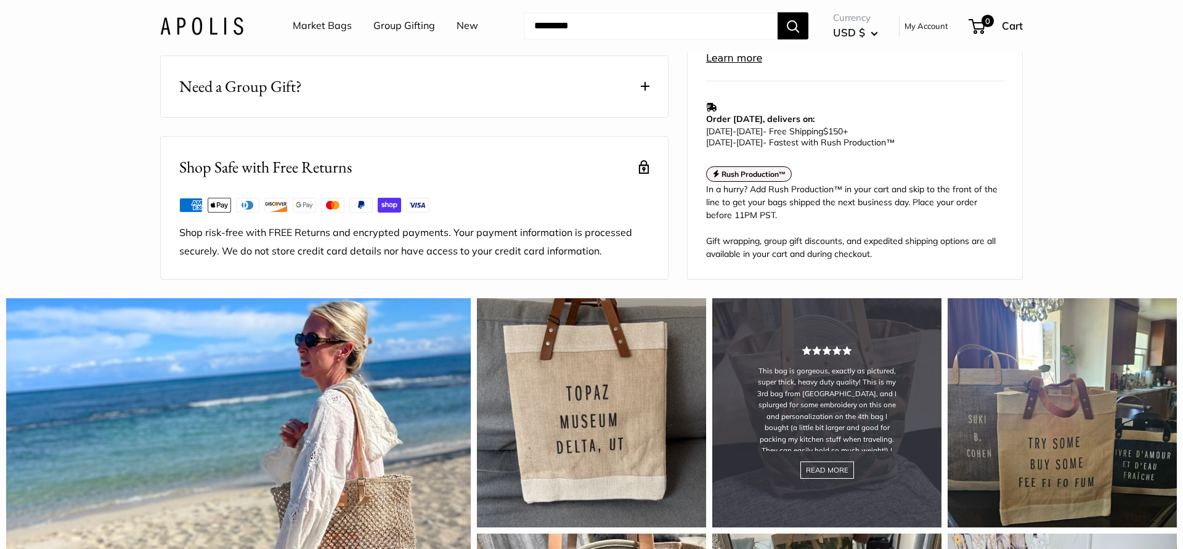
scroll to position [1027, 0]
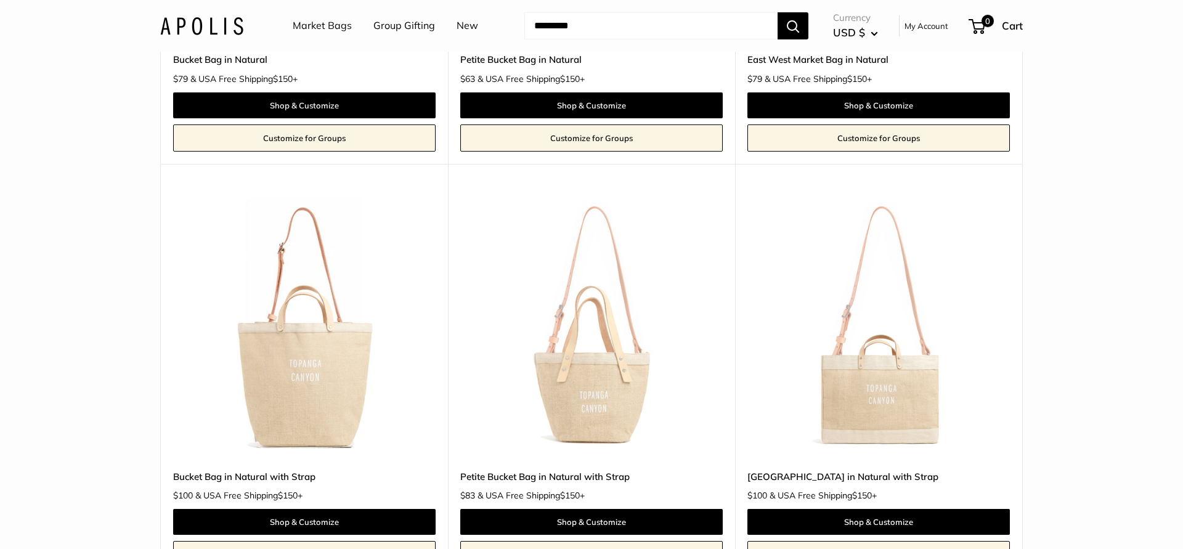
scroll to position [4179, 0]
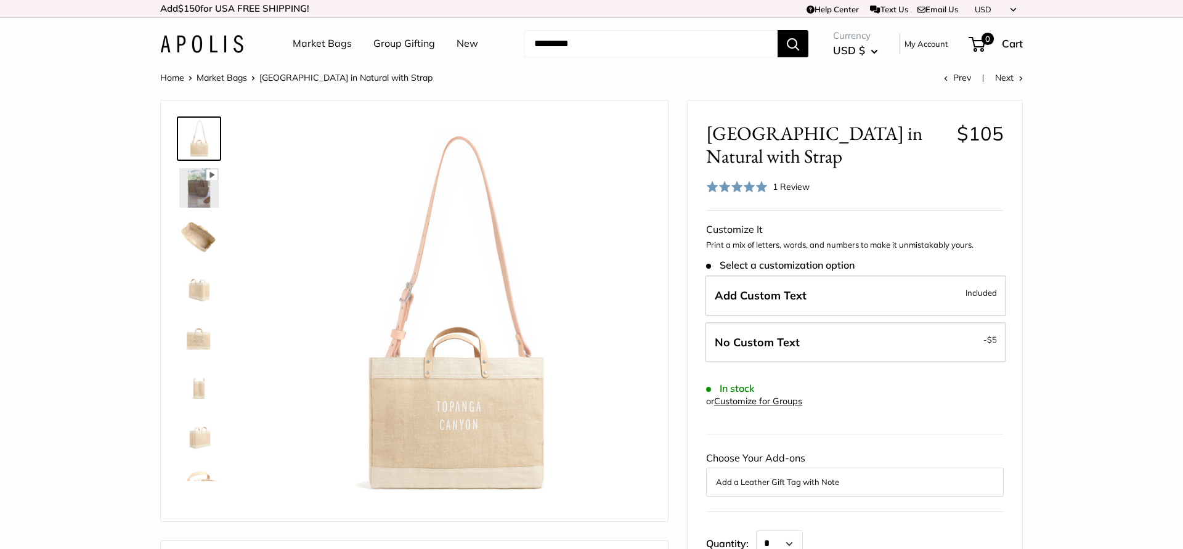
click at [195, 234] on img at bounding box center [198, 236] width 39 height 39
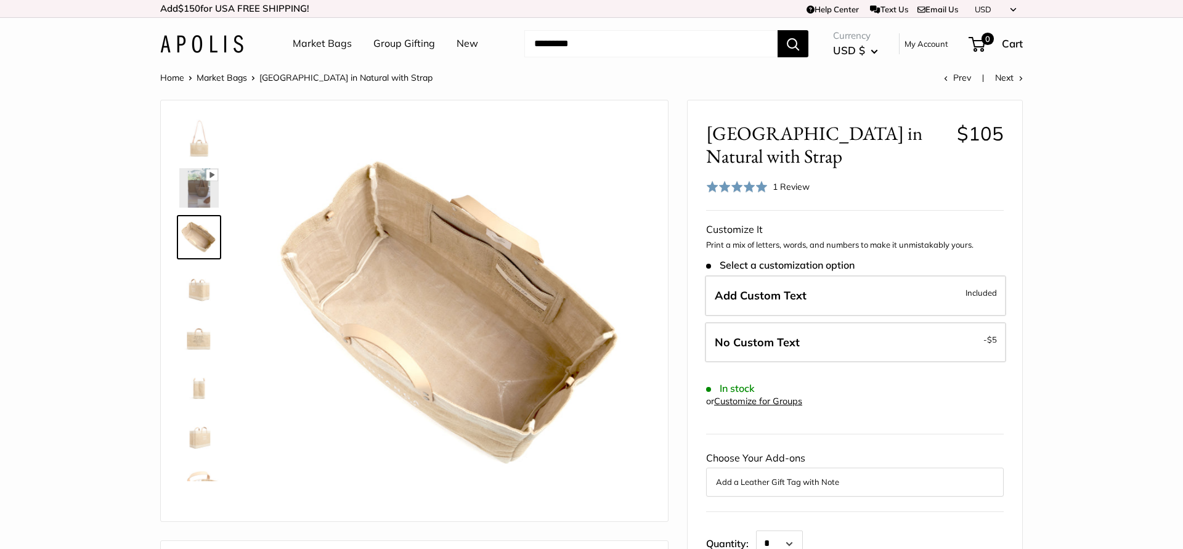
scroll to position [1, 0]
click at [188, 285] on img at bounding box center [198, 283] width 39 height 39
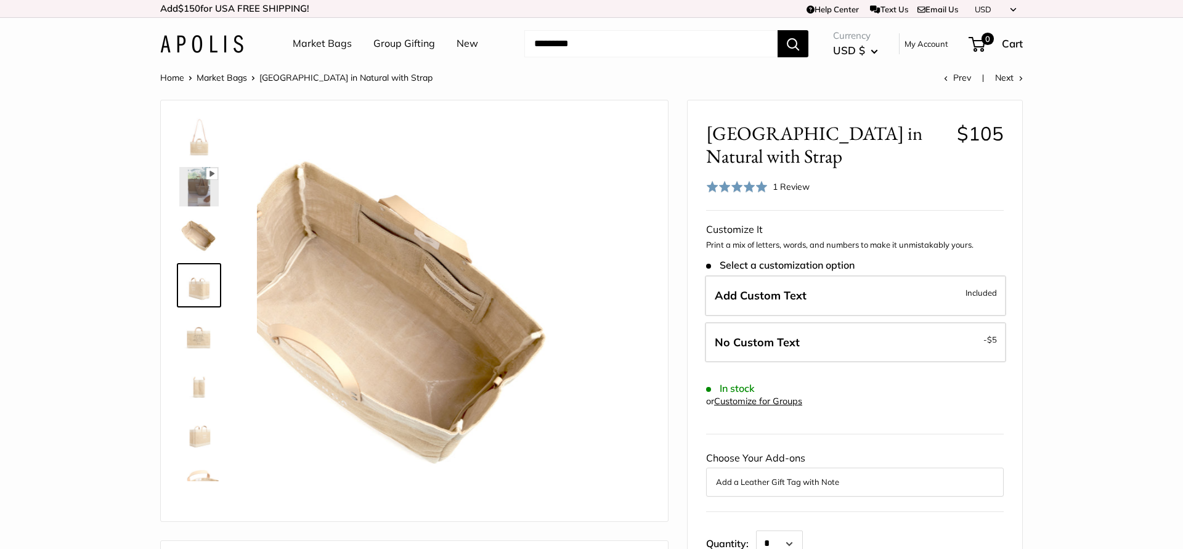
scroll to position [0, 0]
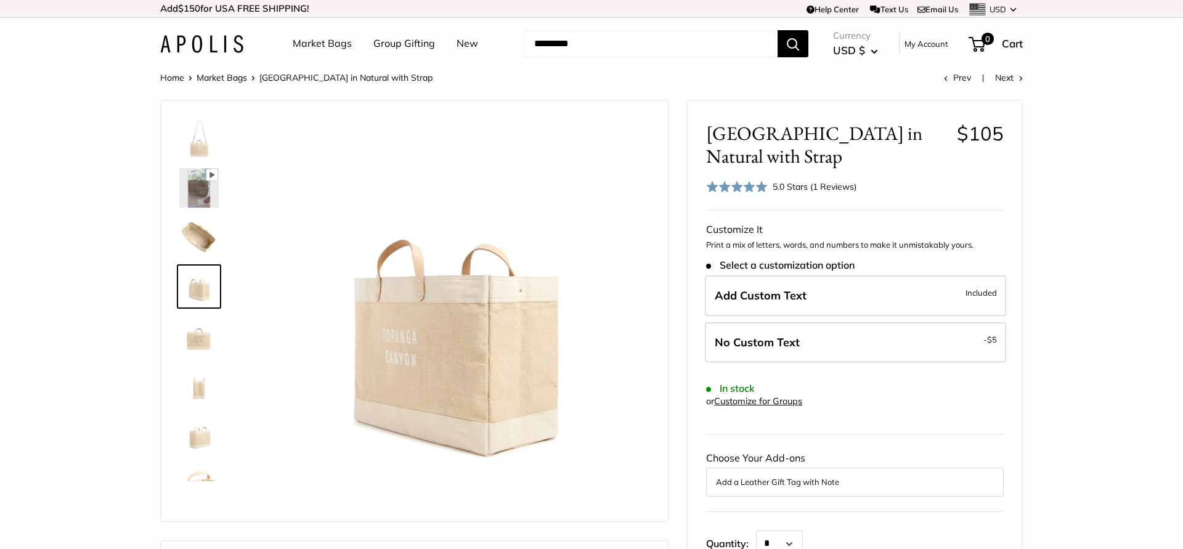
click at [206, 325] on img at bounding box center [198, 335] width 39 height 39
